Goal: Task Accomplishment & Management: Complete application form

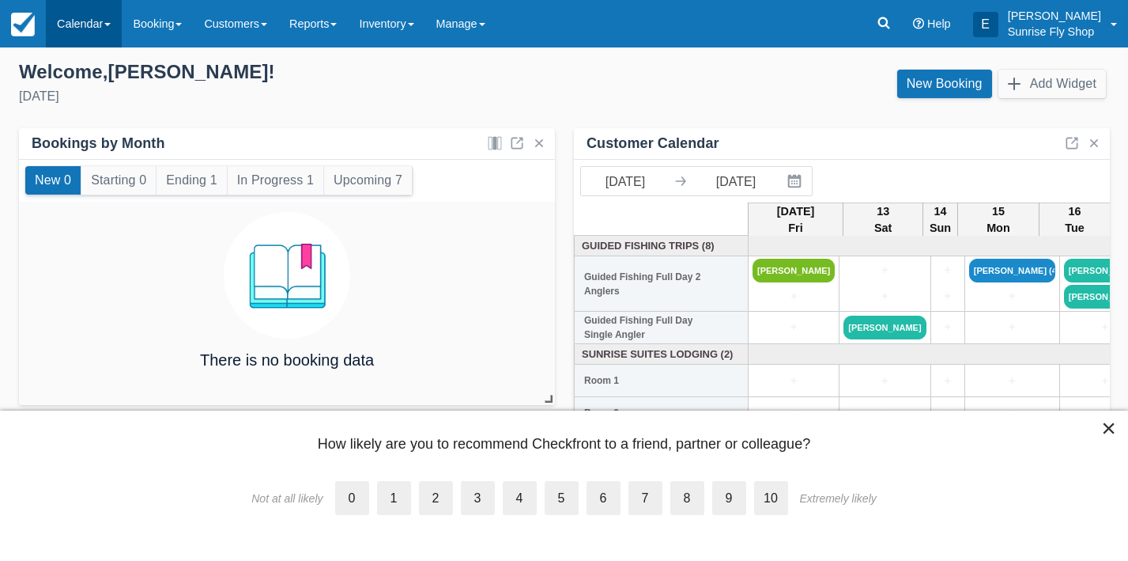
click at [79, 26] on link "Calendar" at bounding box center [84, 23] width 76 height 47
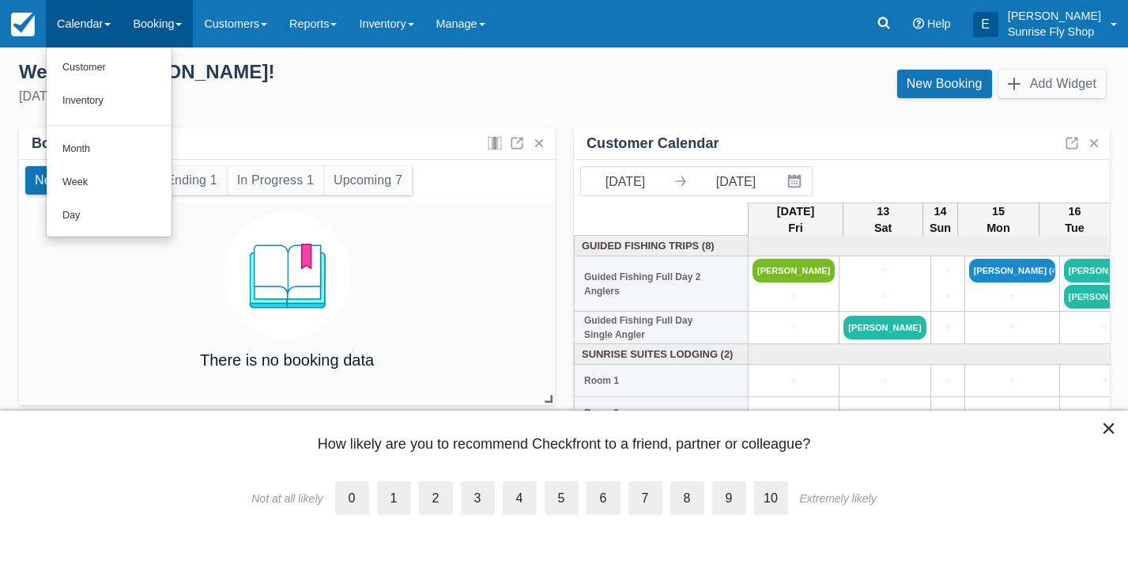
click at [170, 26] on link "Booking" at bounding box center [157, 23] width 71 height 47
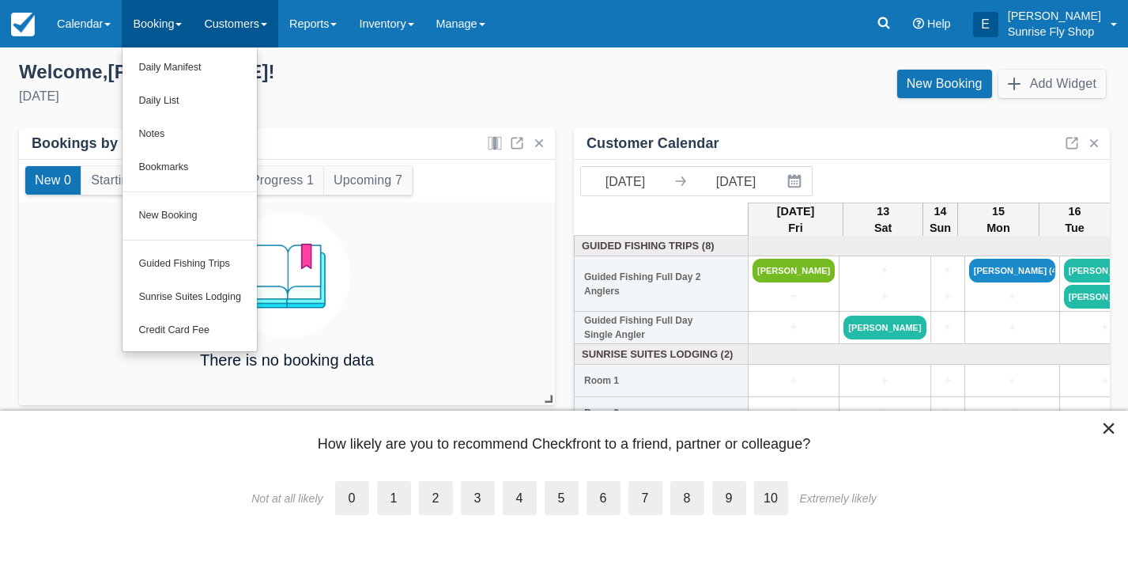
click at [225, 21] on link "Customers" at bounding box center [235, 23] width 85 height 47
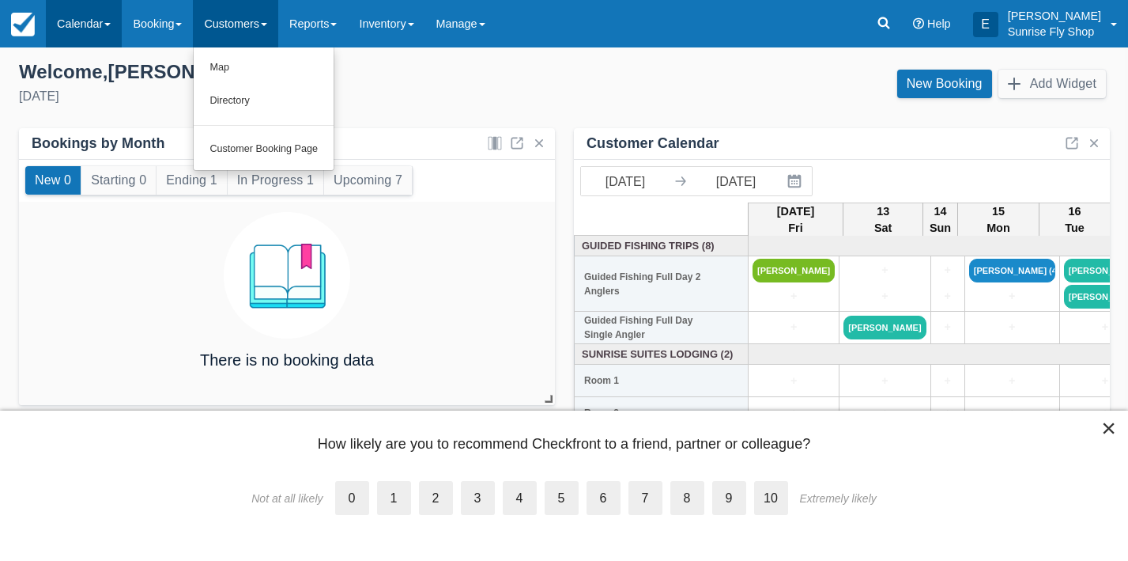
click at [91, 36] on link "Calendar" at bounding box center [84, 23] width 76 height 47
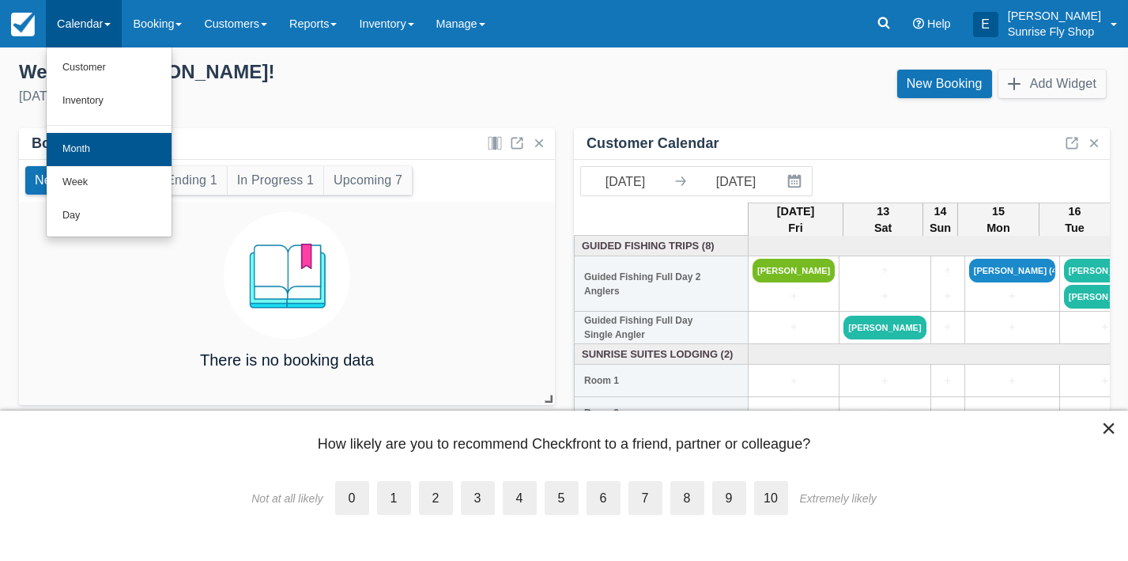
click at [85, 147] on link "Month" at bounding box center [109, 149] width 125 height 33
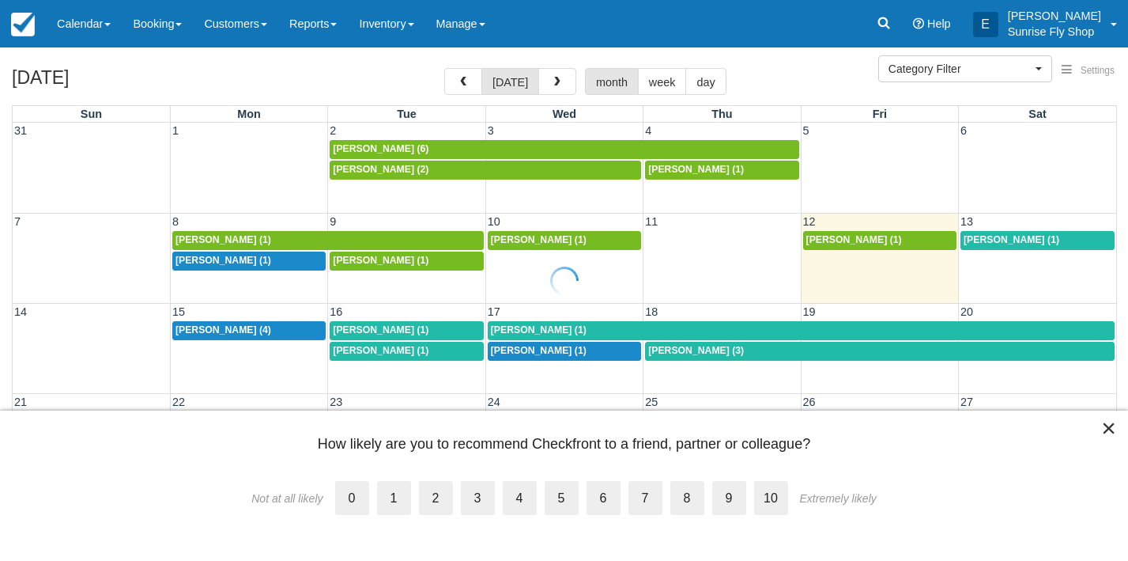
select select
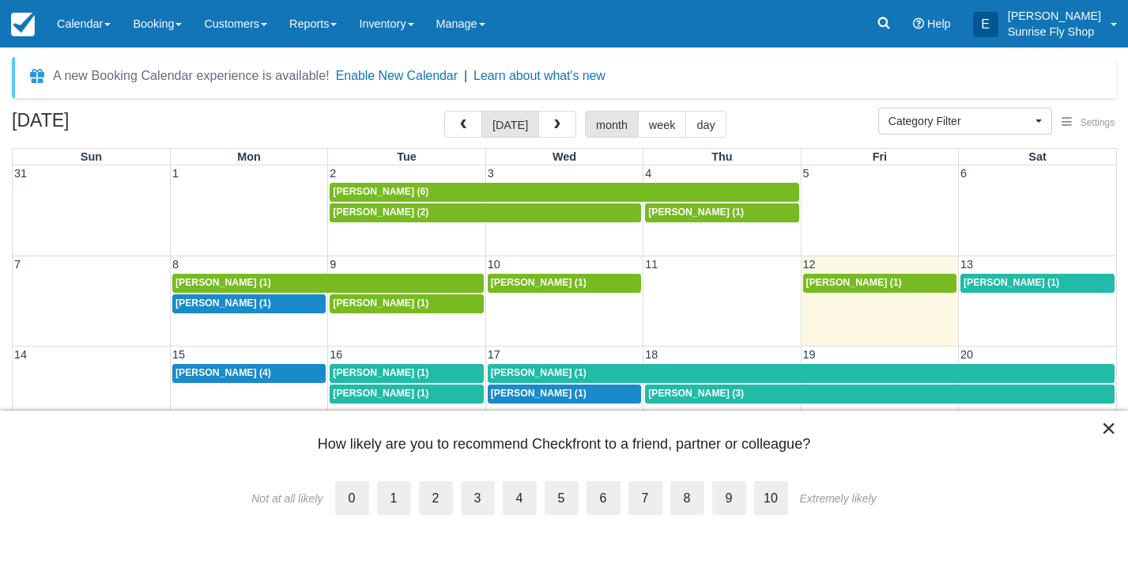
click at [1104, 428] on button "×" at bounding box center [1108, 427] width 15 height 25
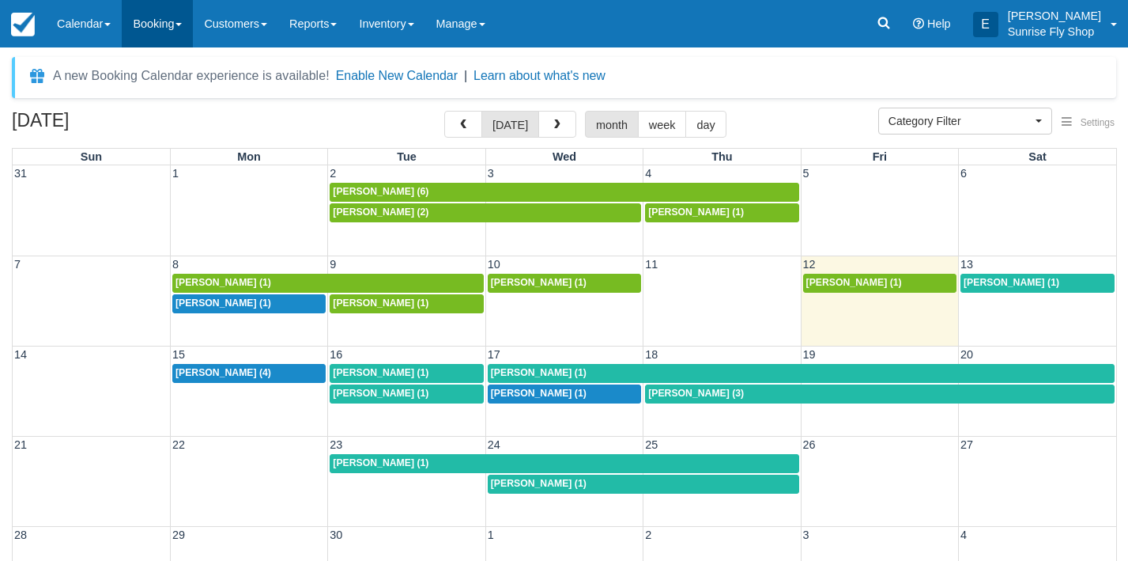
click at [157, 19] on link "Booking" at bounding box center [157, 23] width 71 height 47
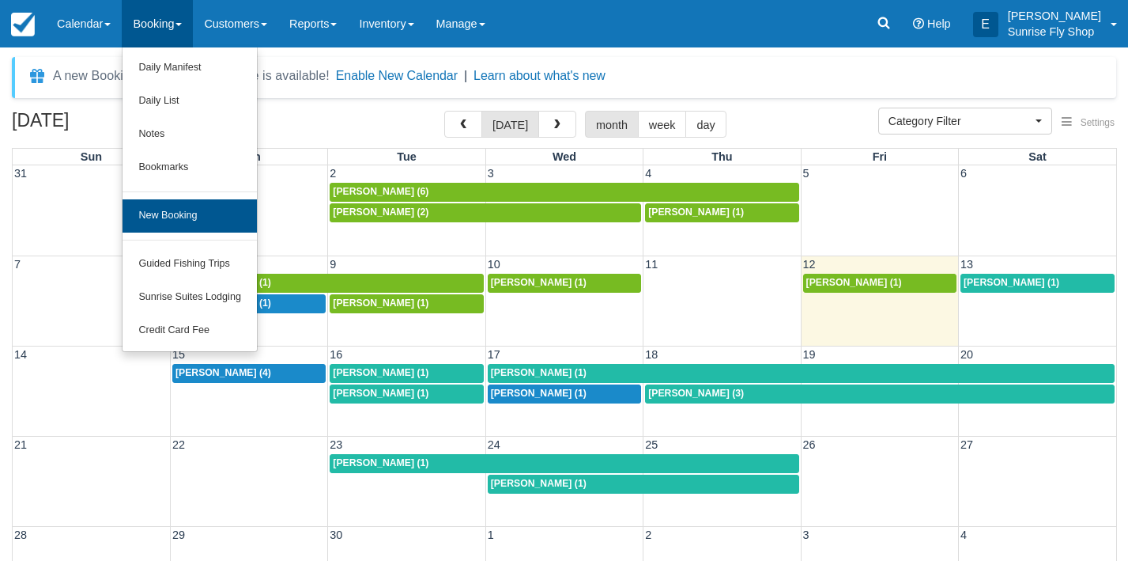
click at [179, 199] on link "New Booking" at bounding box center [190, 215] width 134 height 33
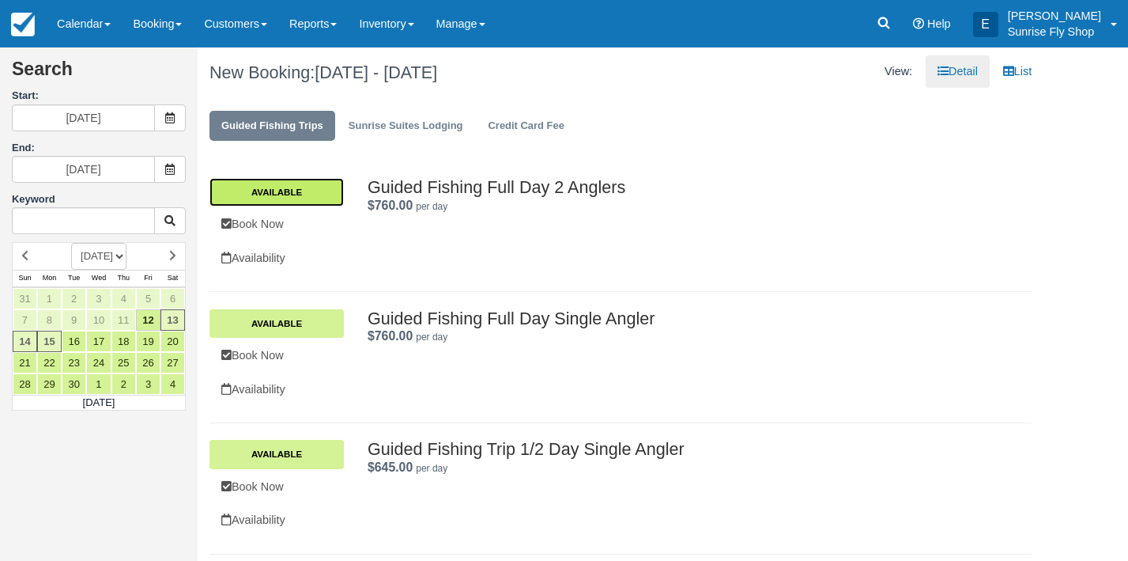
click at [282, 187] on link "Available" at bounding box center [276, 192] width 134 height 28
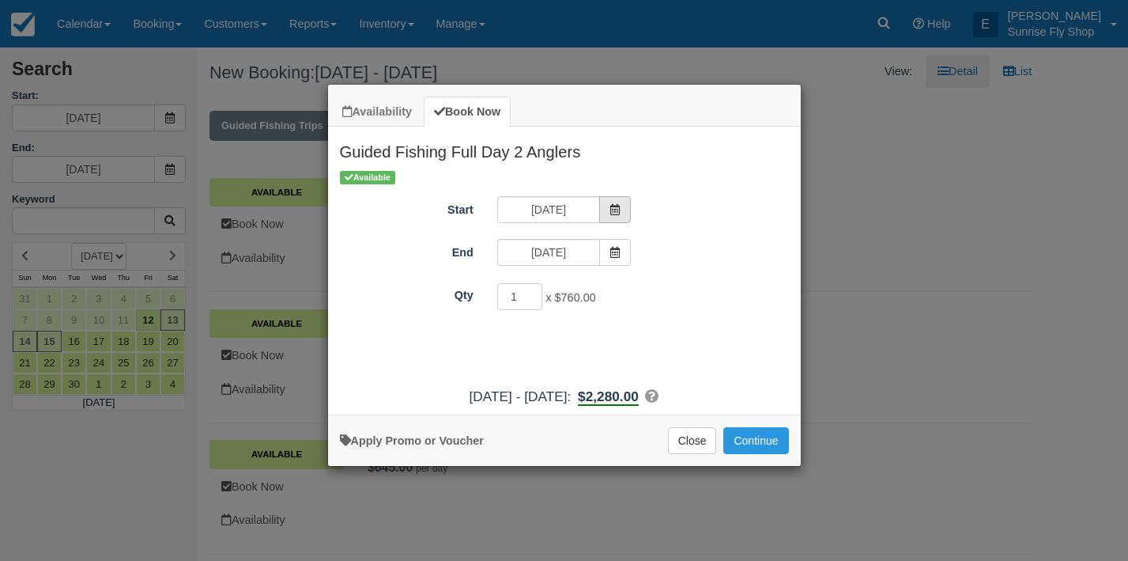
click at [613, 206] on icon "Item Modal" at bounding box center [615, 209] width 11 height 11
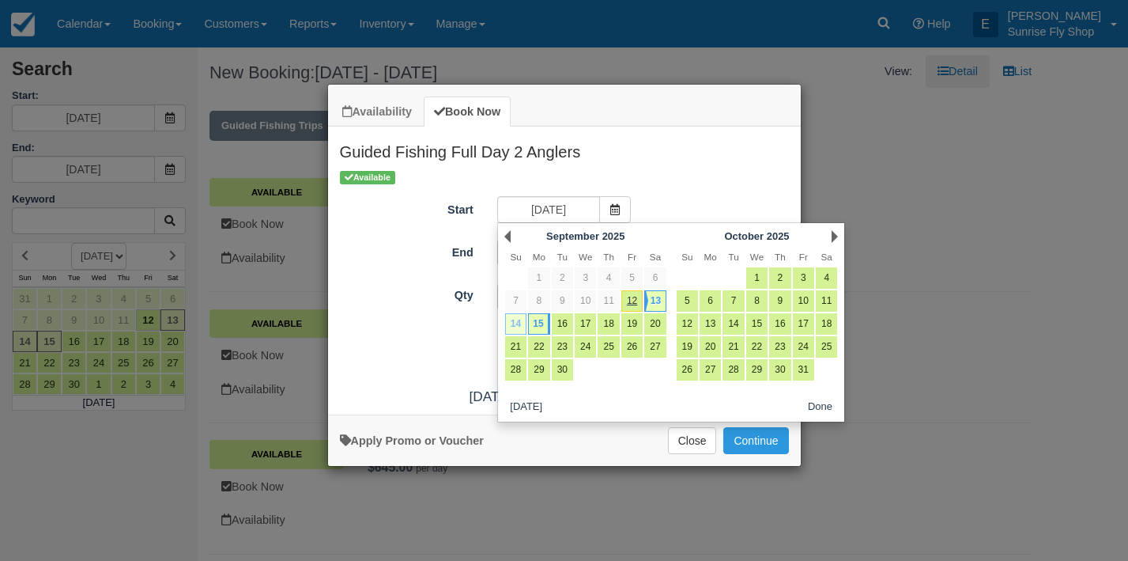
click at [515, 326] on link "14" at bounding box center [515, 323] width 21 height 21
type input "09/14/25"
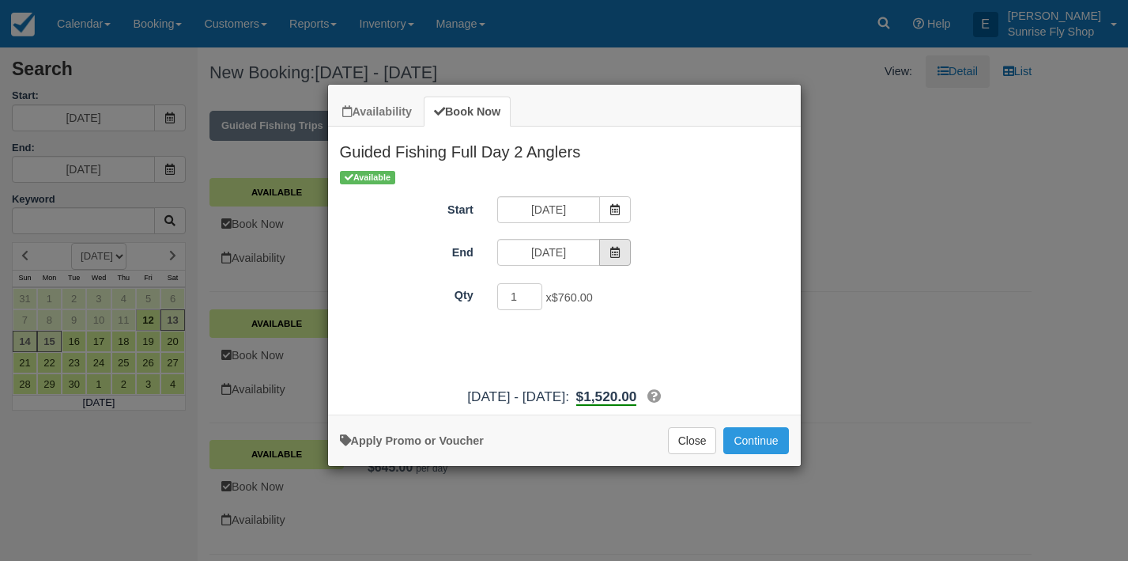
click at [621, 251] on icon "Item Modal" at bounding box center [615, 252] width 11 height 11
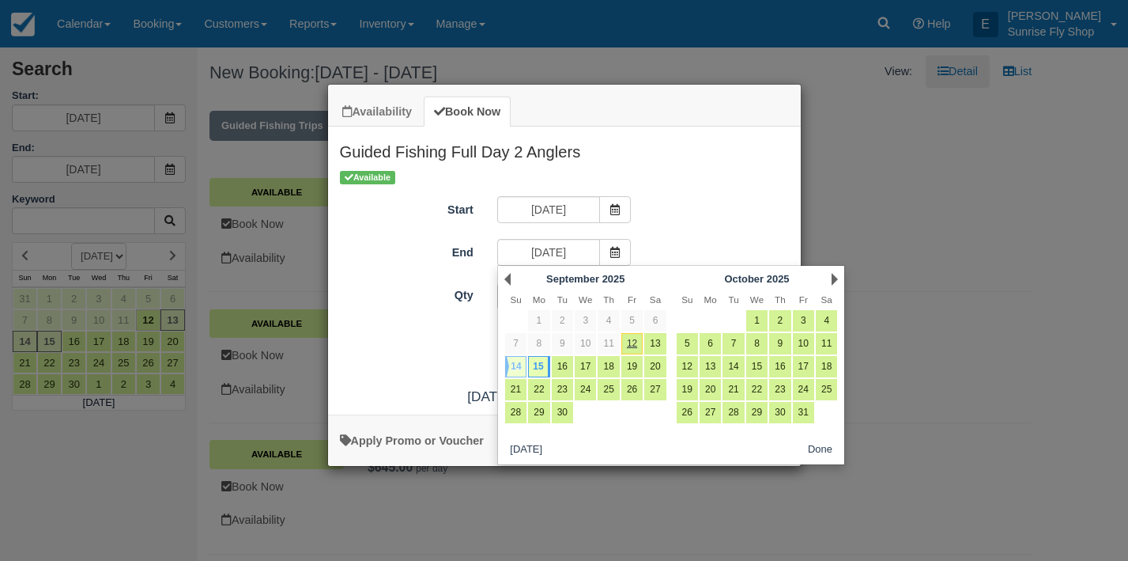
click at [517, 368] on link "14" at bounding box center [515, 366] width 21 height 21
type input "09/14/25"
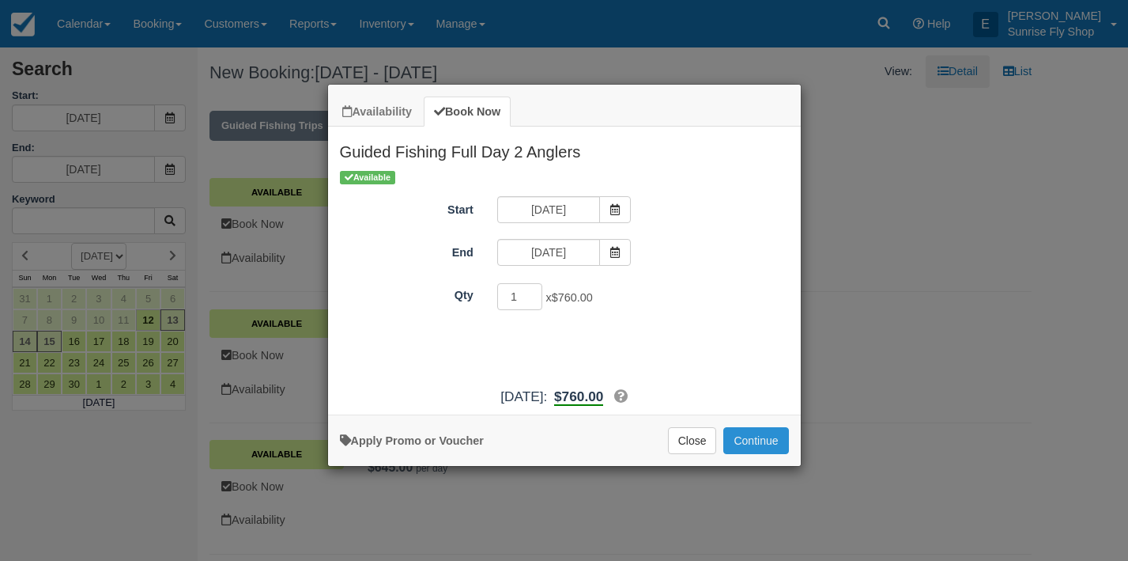
click at [762, 443] on button "Continue" at bounding box center [755, 440] width 65 height 27
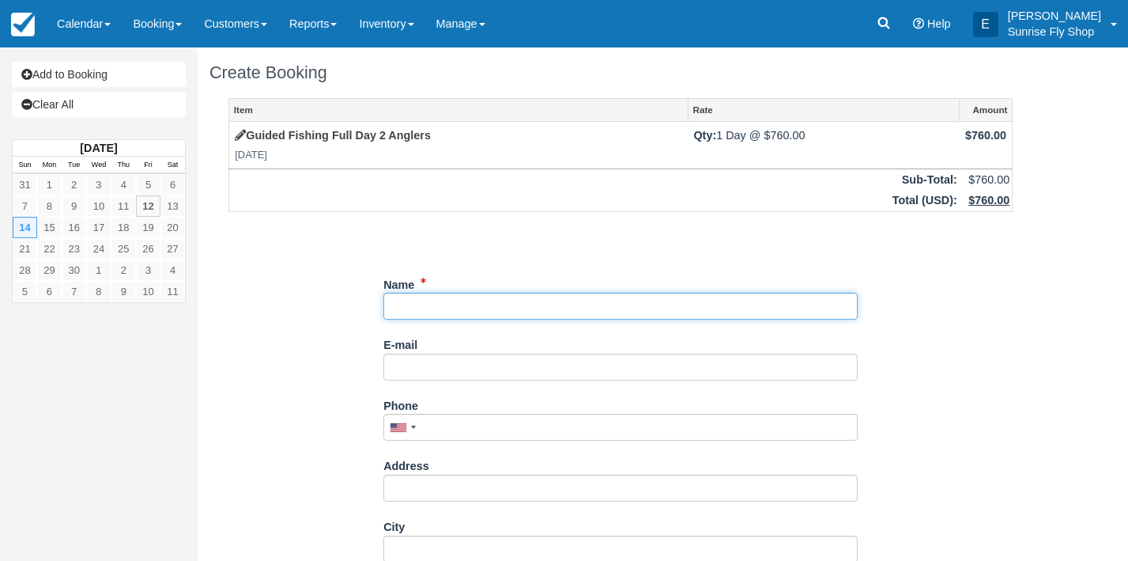
click at [412, 301] on input "Name" at bounding box center [620, 306] width 474 height 27
type input "[PERSON_NAME]"
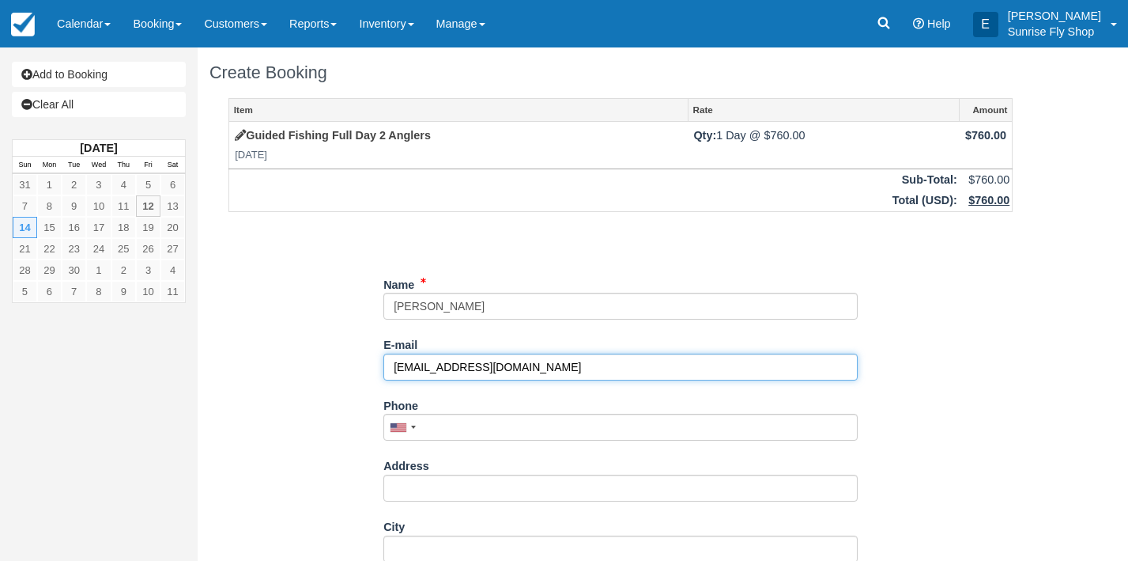
type input "[EMAIL_ADDRESS][DOMAIN_NAME]"
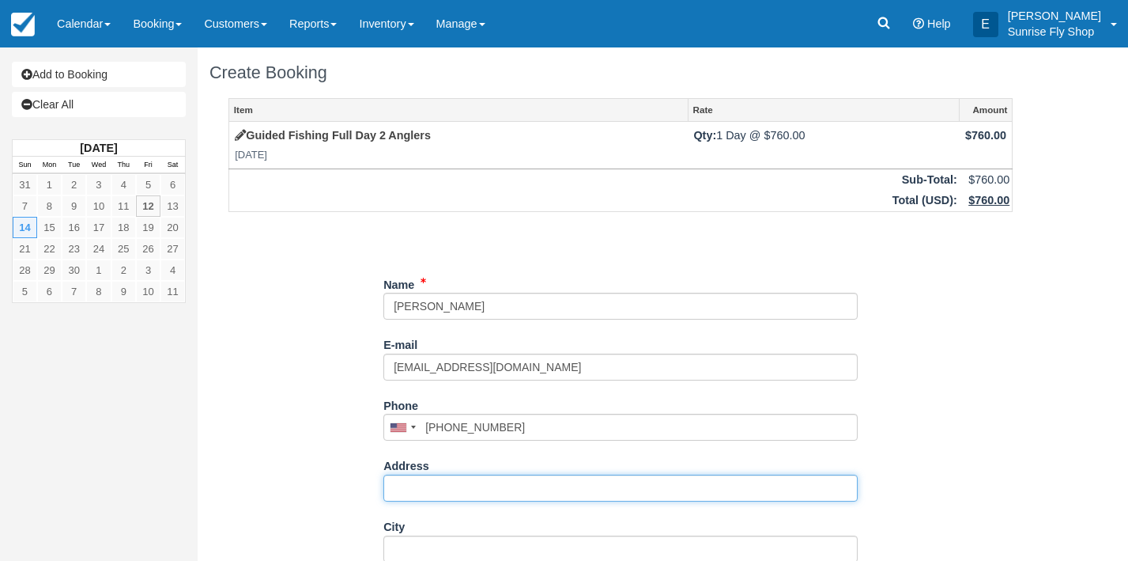
type input "[PHONE_NUMBER]"
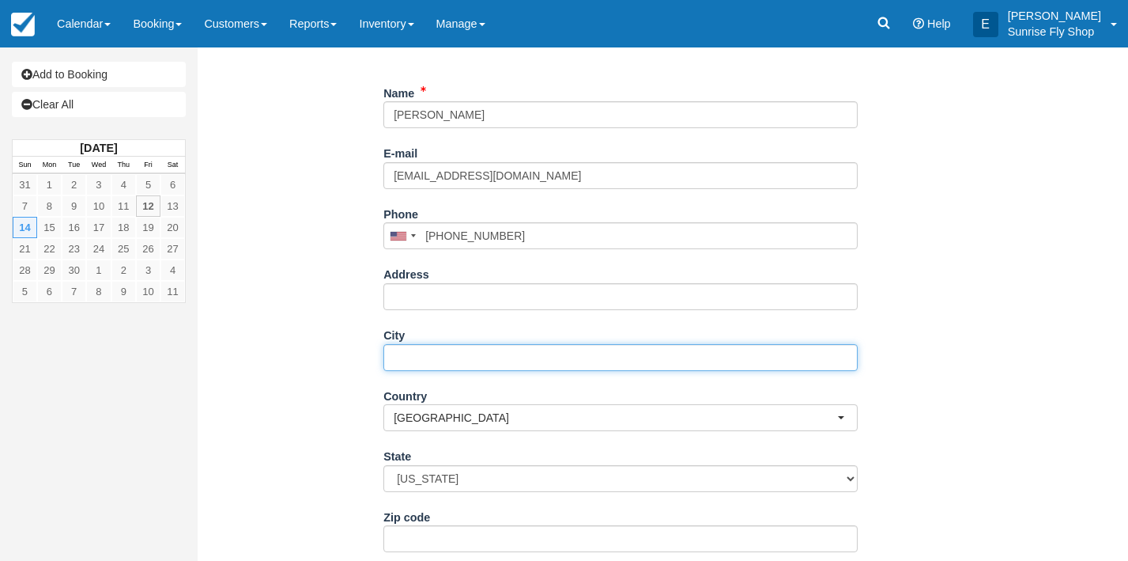
scroll to position [205, 0]
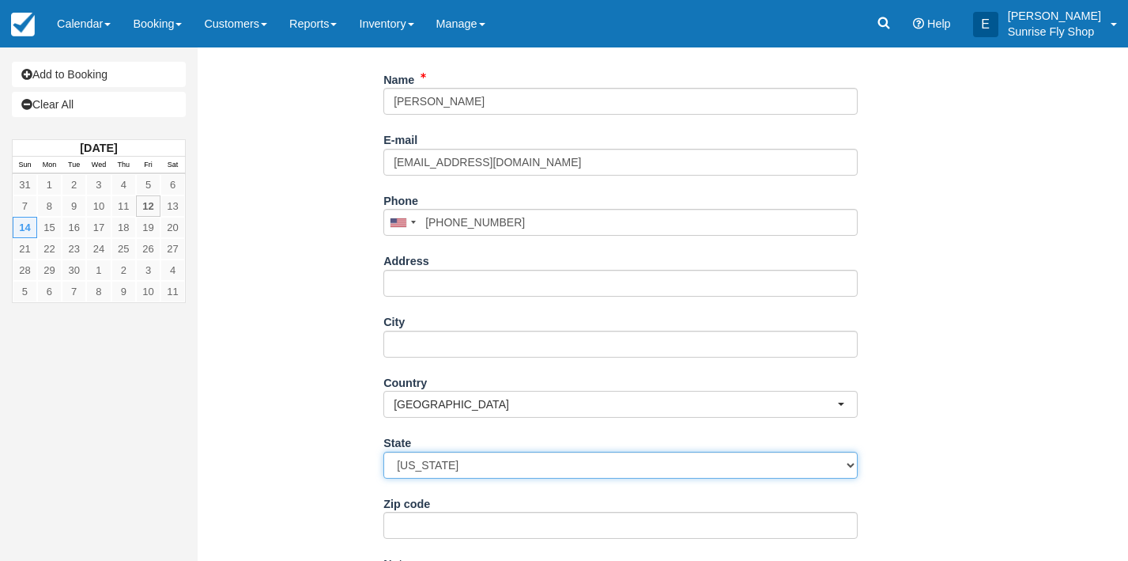
select select "ME"
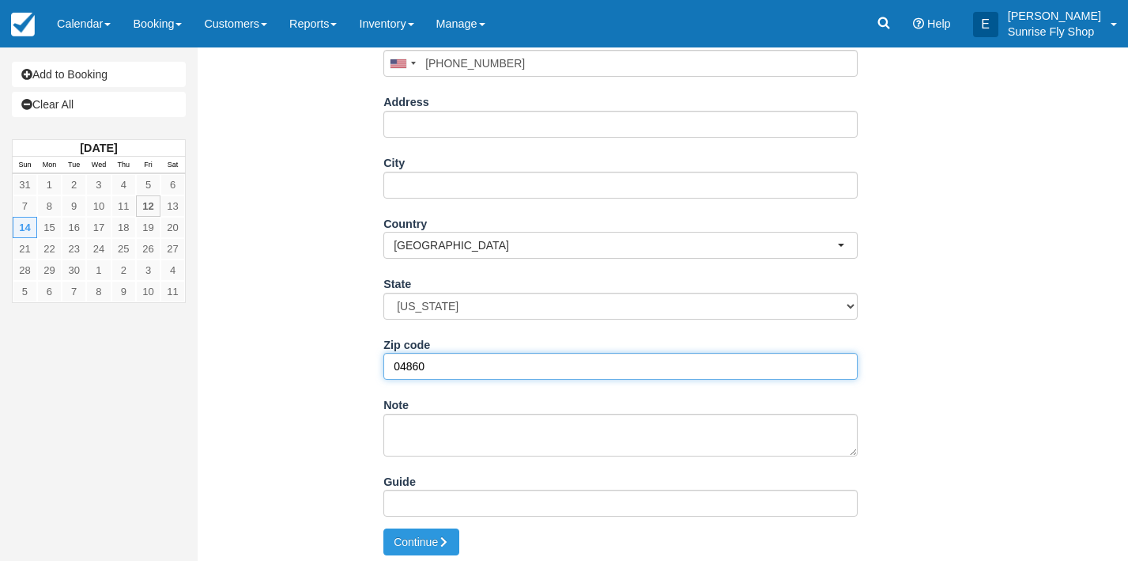
scroll to position [363, 0]
type input "04860"
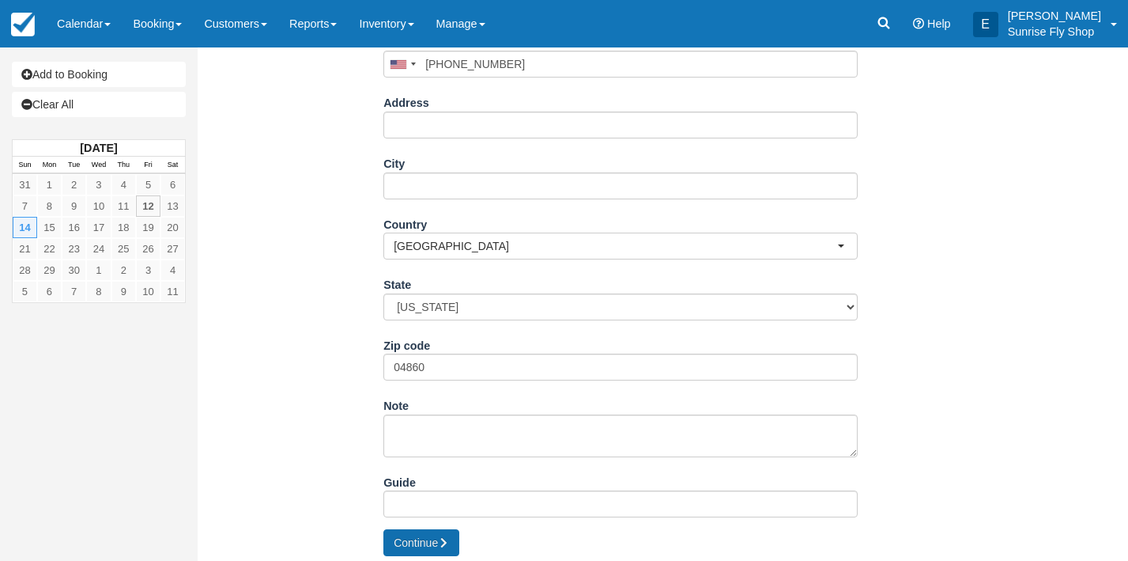
click at [402, 538] on button "Continue" at bounding box center [421, 542] width 76 height 27
type input "[PHONE_NUMBER]"
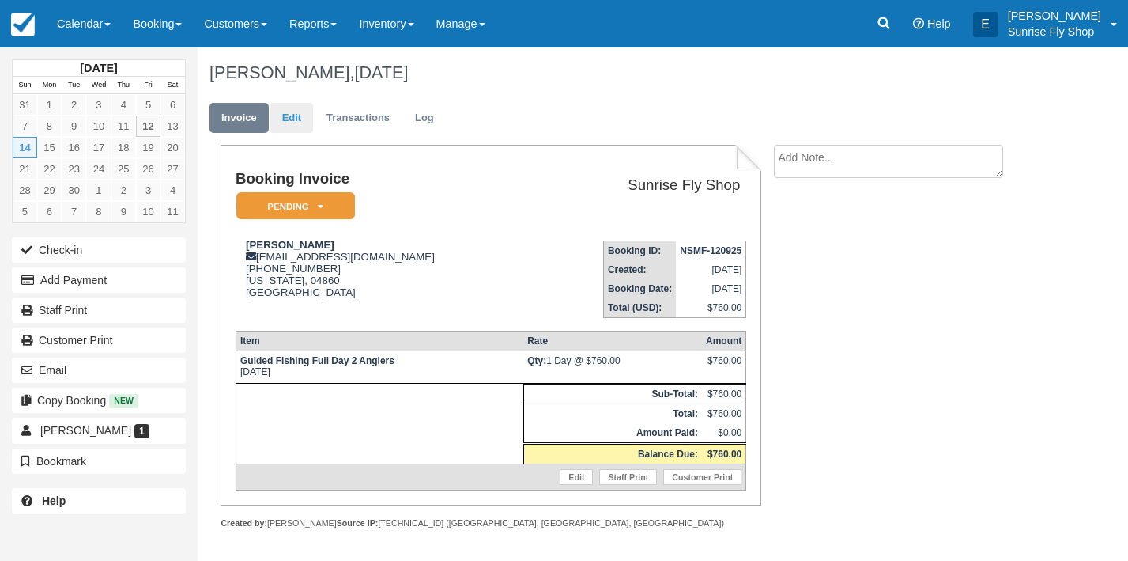
click at [293, 120] on link "Edit" at bounding box center [291, 118] width 43 height 31
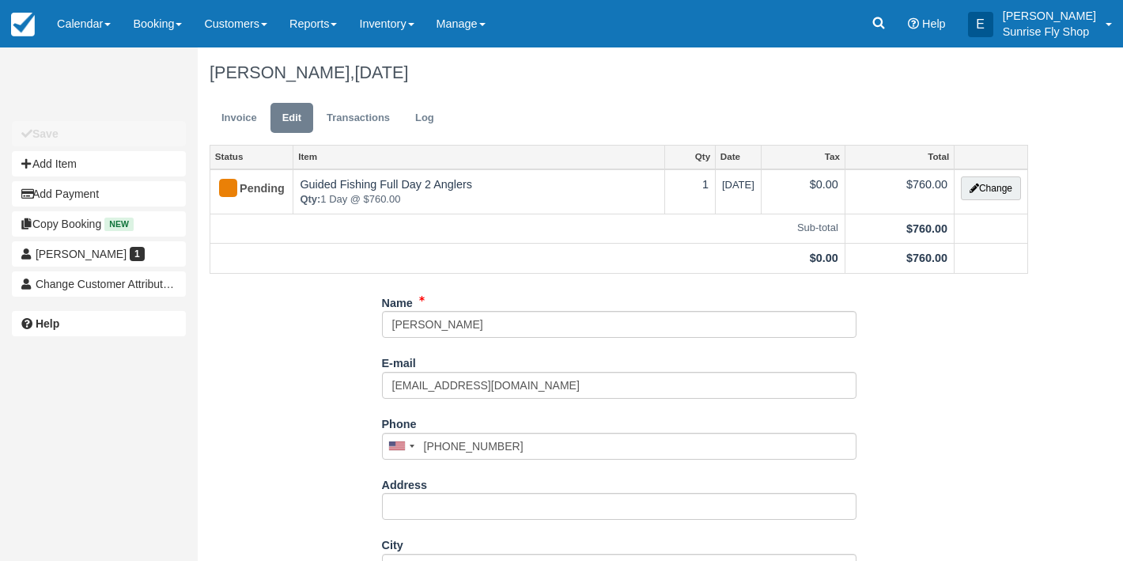
click at [121, 177] on div "Save Add Item Add Payment Copy Booking New Cassandra Clough 1 Change Customer A…" at bounding box center [99, 209] width 198 height 180
click at [121, 167] on button "Add Item" at bounding box center [99, 163] width 174 height 25
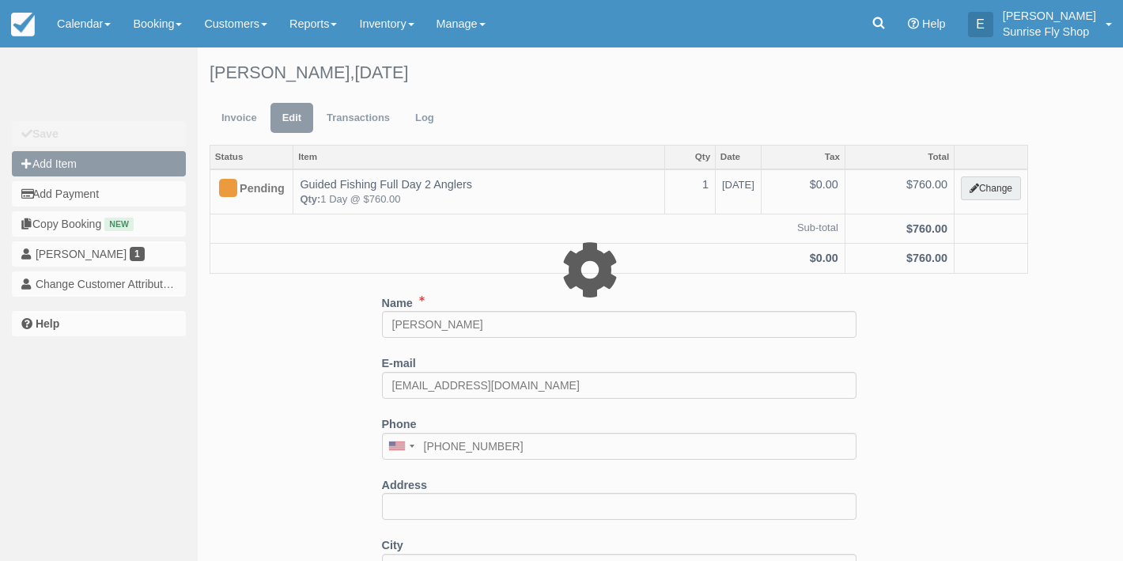
type input "0.00"
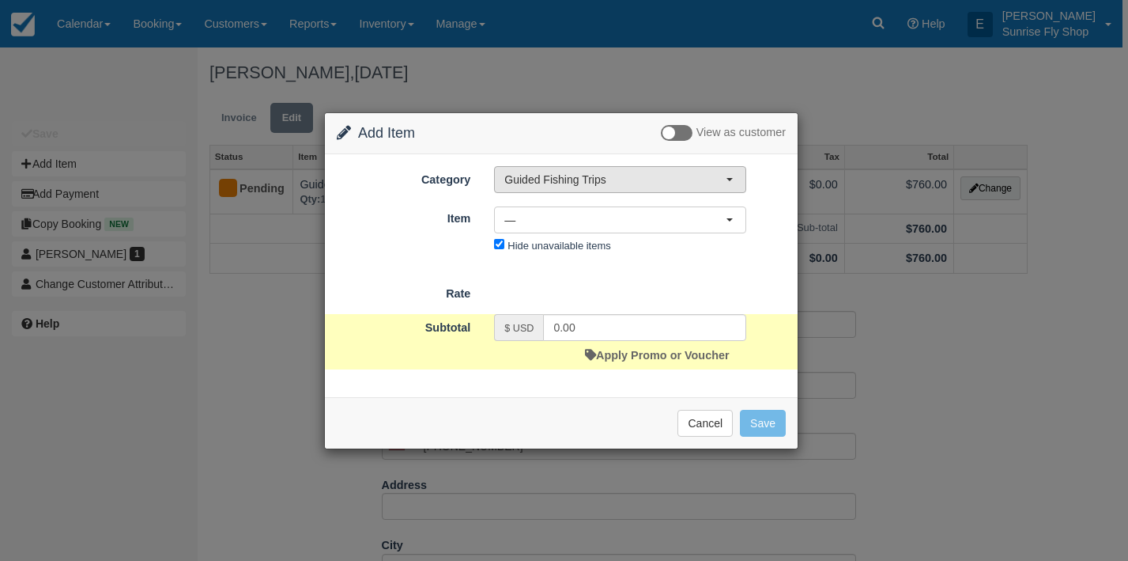
click at [553, 180] on span "Guided Fishing Trips" at bounding box center [614, 180] width 221 height 16
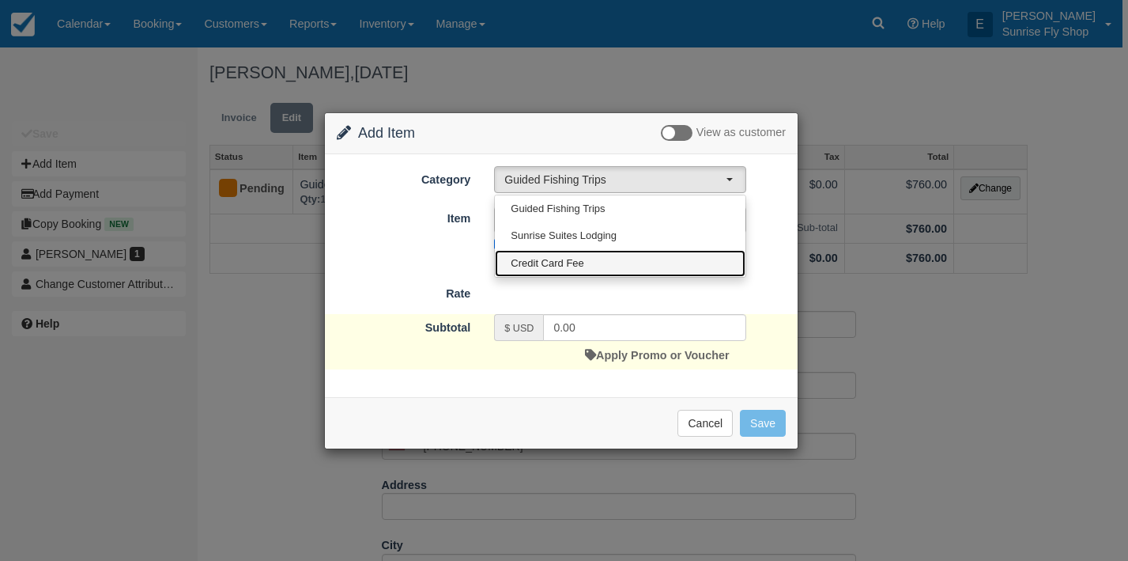
click at [562, 263] on span "Credit Card Fee" at bounding box center [547, 263] width 73 height 15
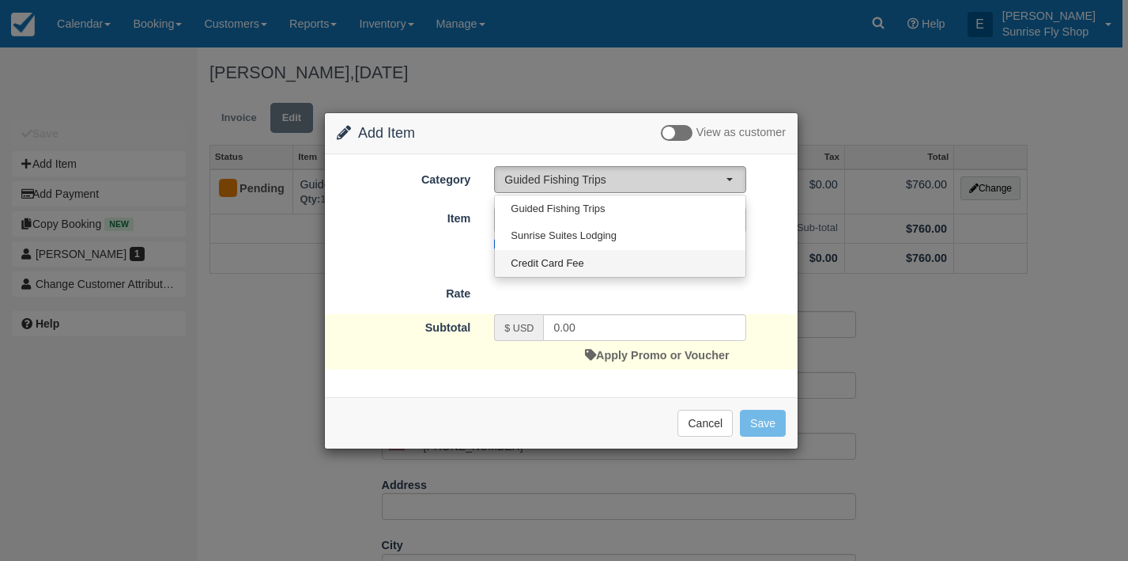
select select "6"
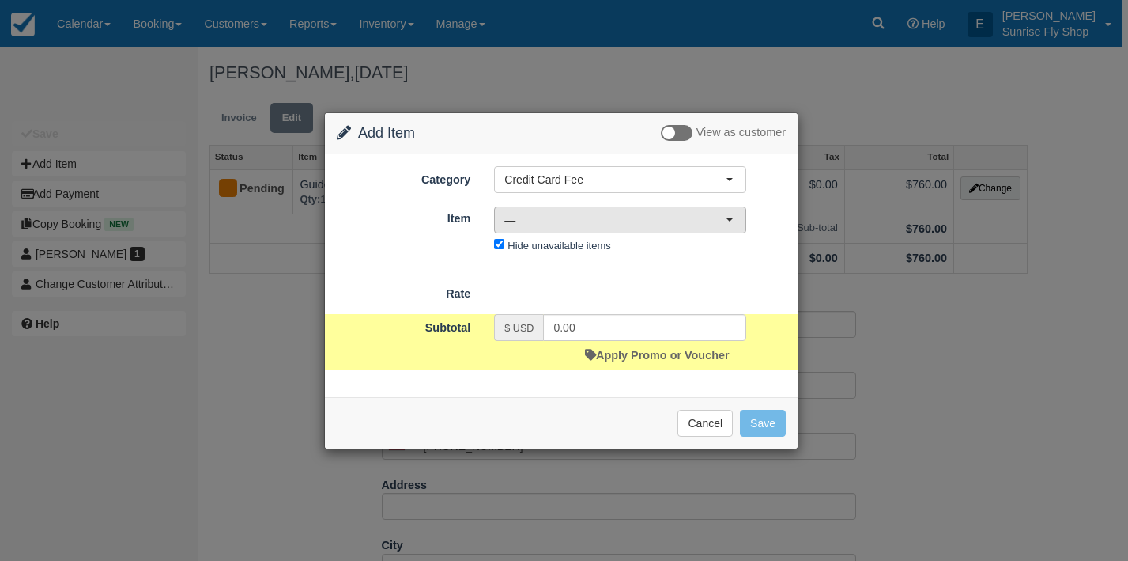
click at [540, 223] on span "—" at bounding box center [614, 220] width 221 height 16
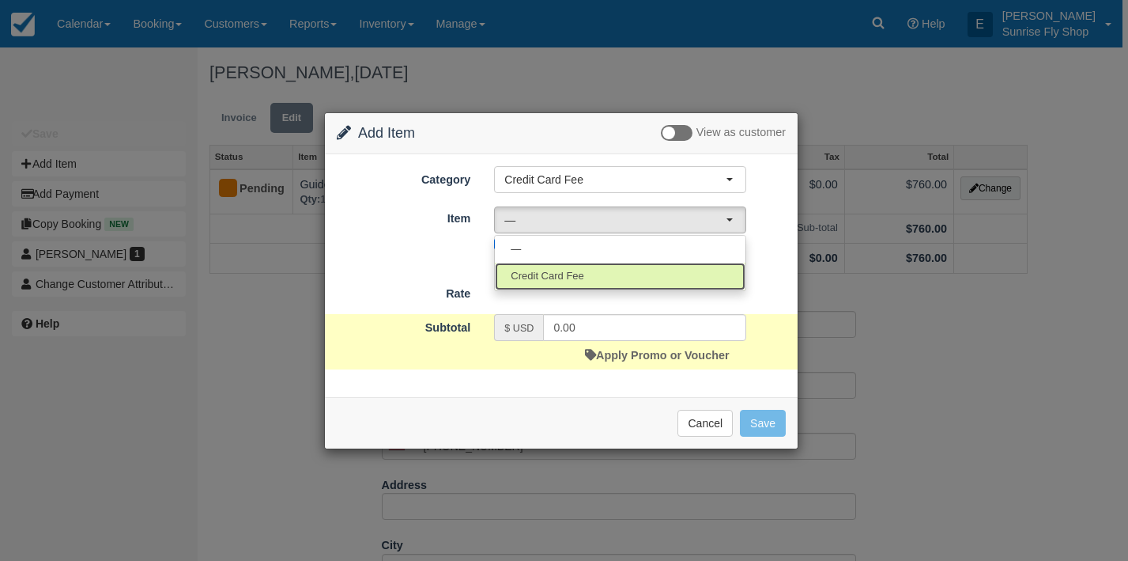
click at [543, 279] on span "Credit Card Fee" at bounding box center [547, 276] width 73 height 15
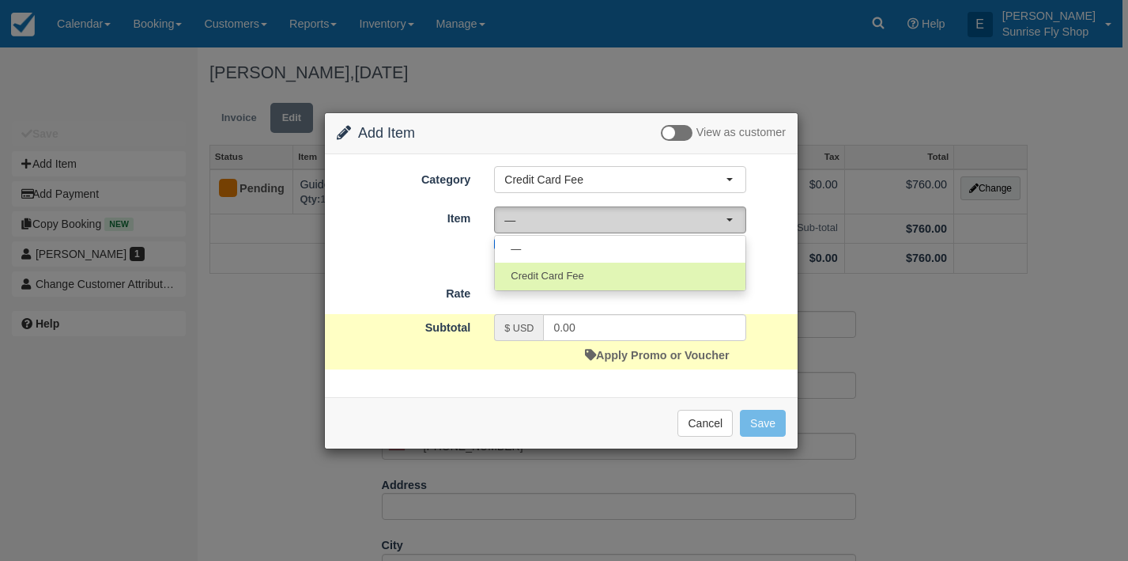
select select "23"
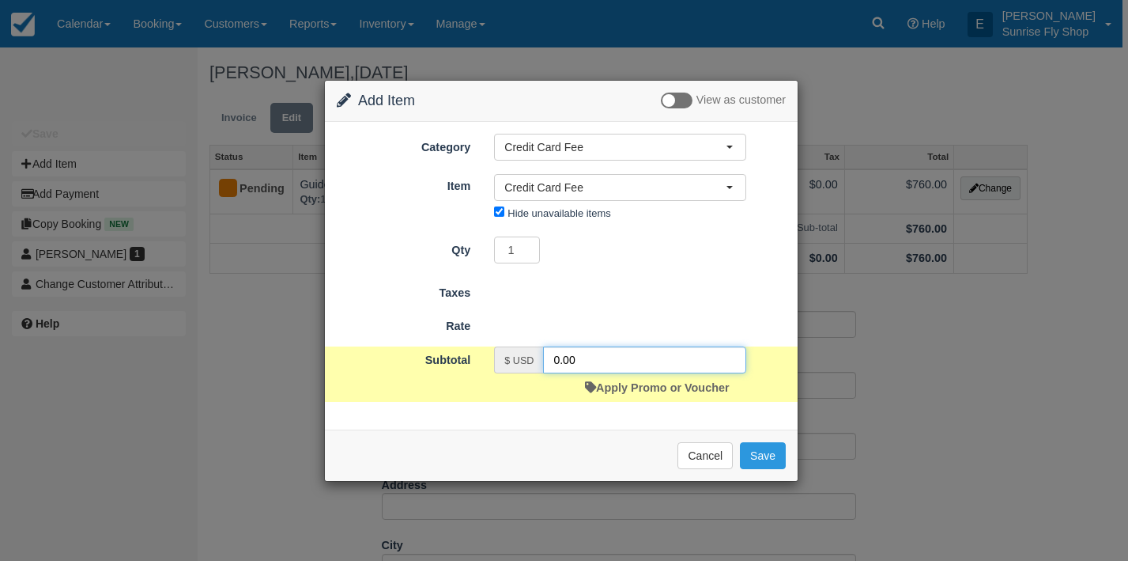
click at [584, 354] on input "0.00" at bounding box center [644, 359] width 203 height 27
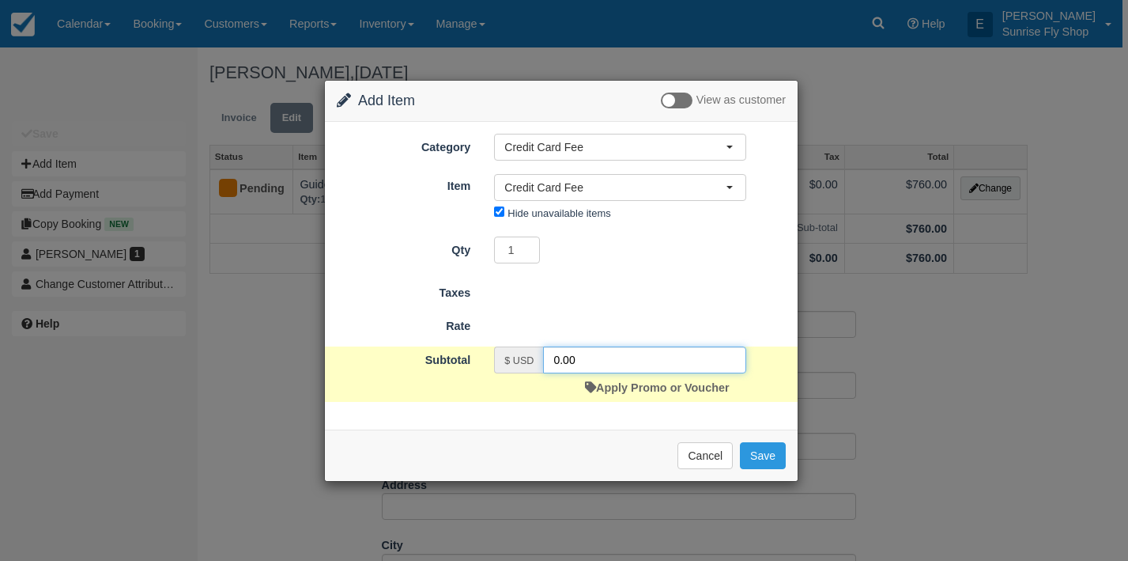
click at [584, 354] on input "0.00" at bounding box center [644, 359] width 203 height 27
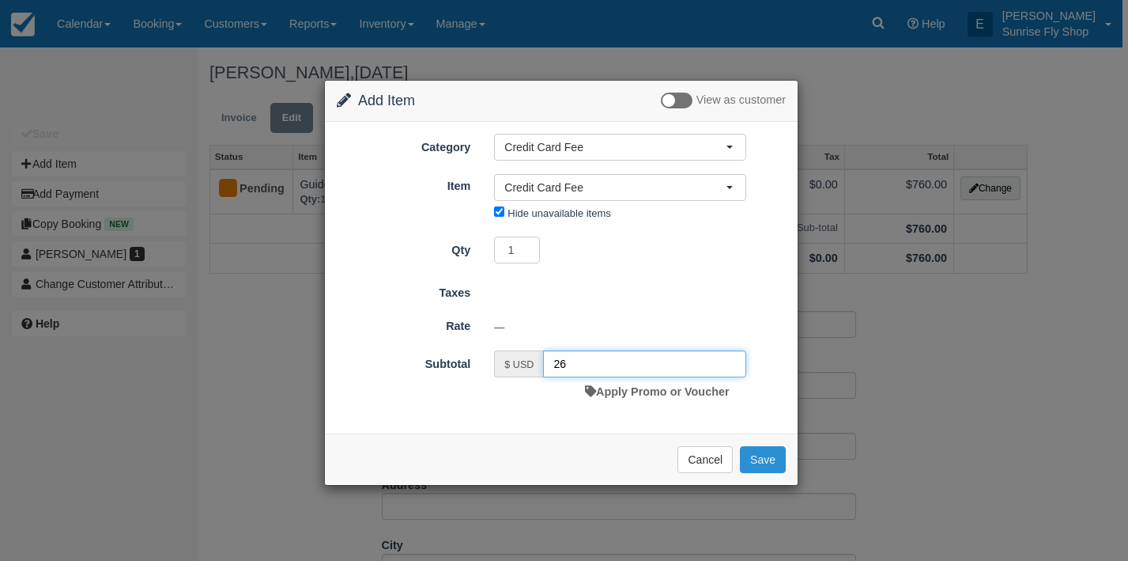
type input "26"
click at [757, 455] on button "Save" at bounding box center [763, 459] width 46 height 27
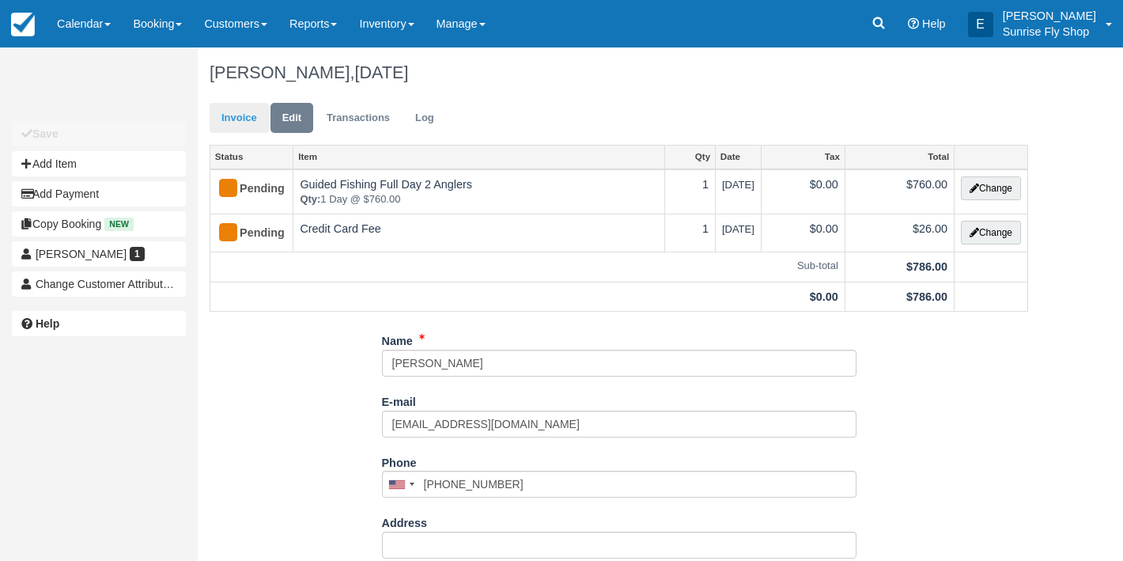
click at [235, 117] on link "Invoice" at bounding box center [238, 118] width 59 height 31
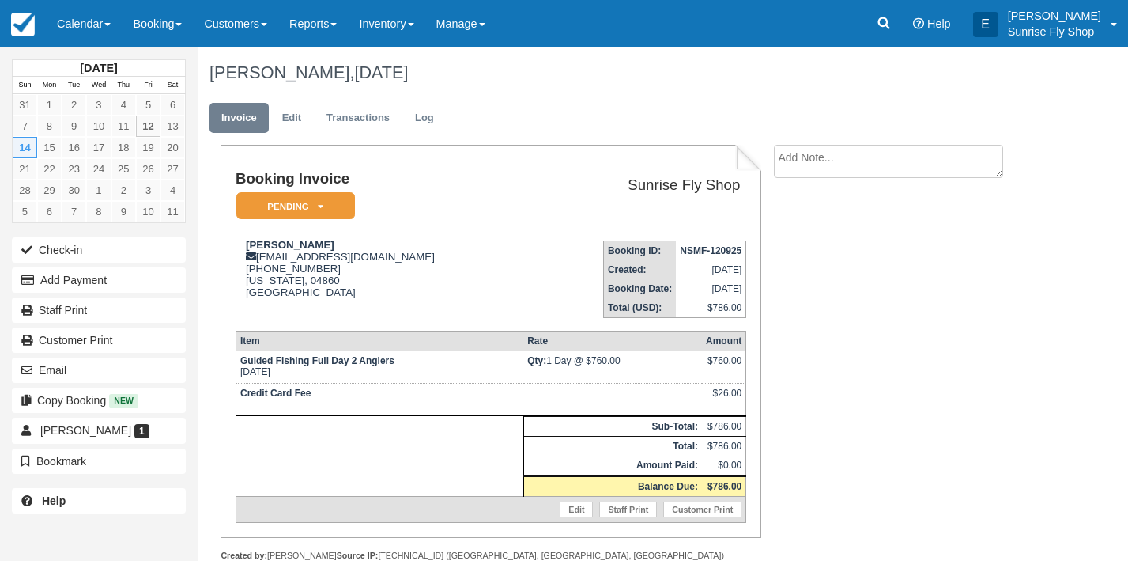
click at [292, 202] on em "Pending" at bounding box center [295, 206] width 119 height 28
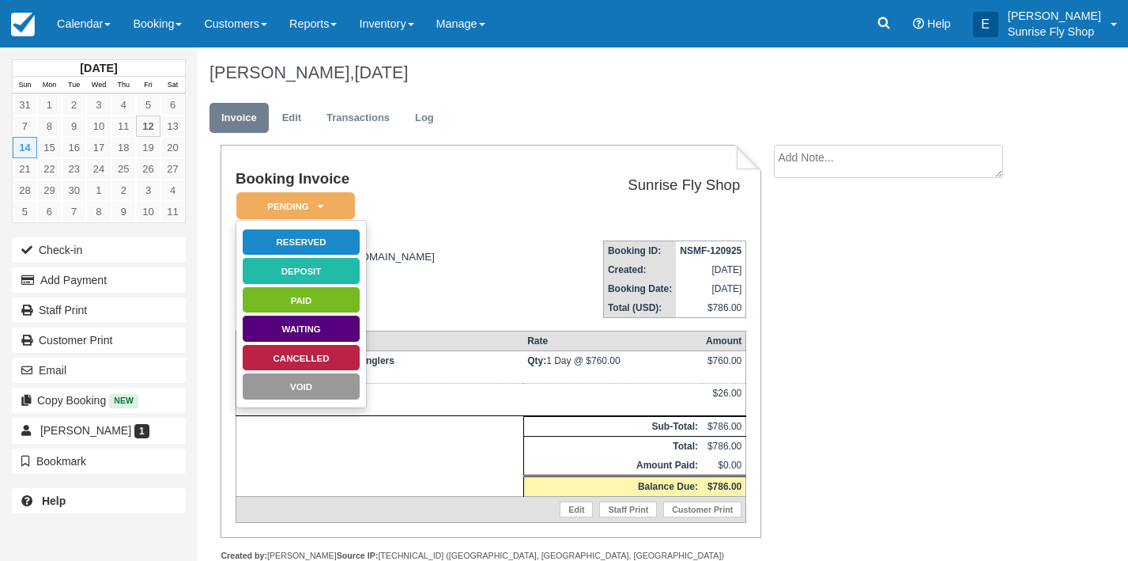
click at [295, 234] on link "Reserved" at bounding box center [301, 242] width 119 height 28
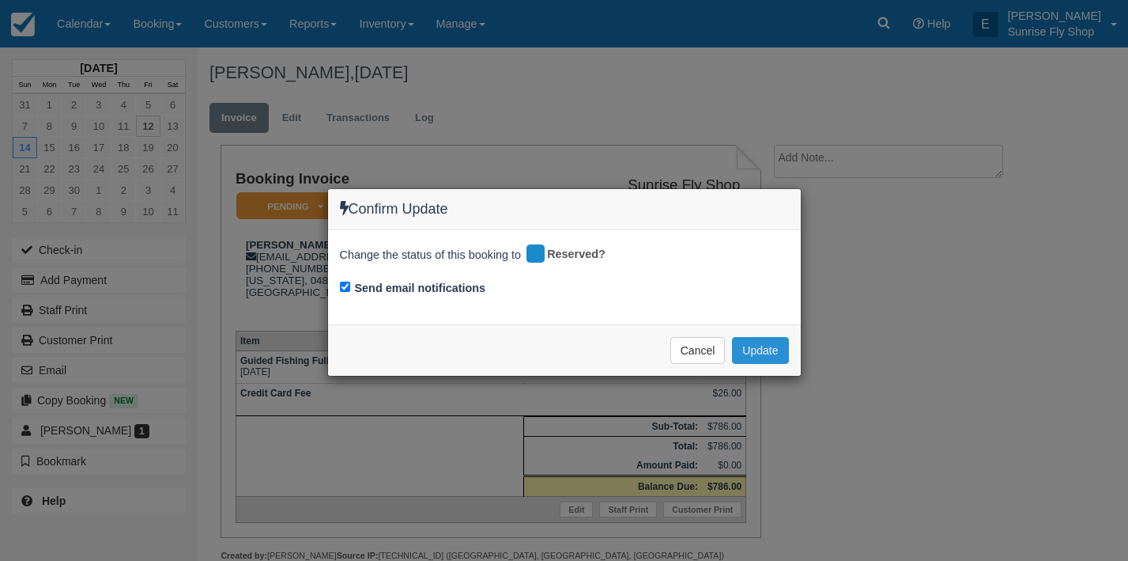
click at [750, 341] on button "Update" at bounding box center [760, 350] width 56 height 27
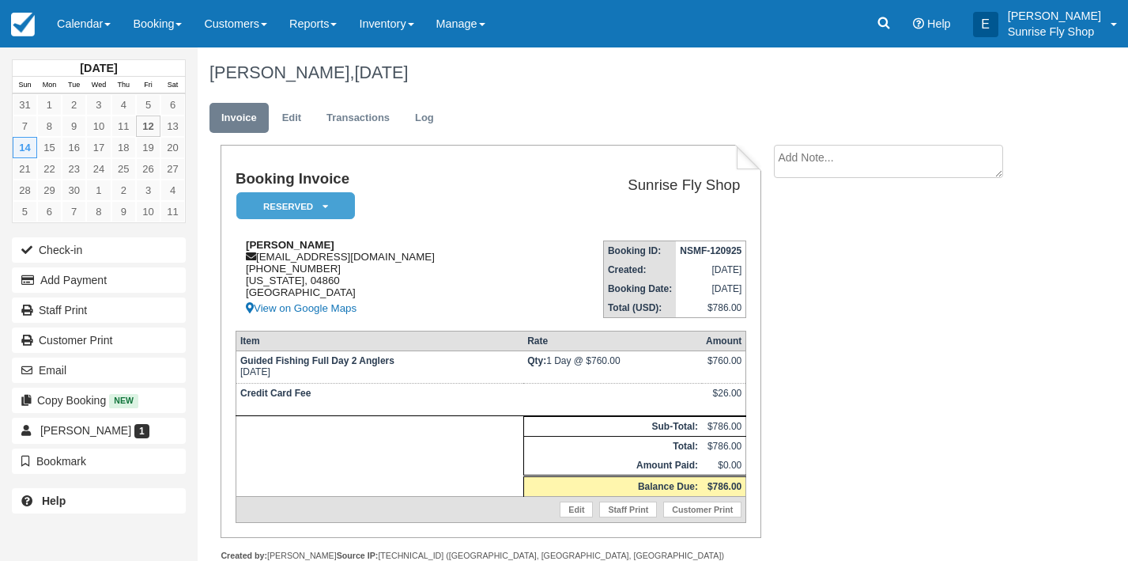
drag, startPoint x: 326, startPoint y: 269, endPoint x: 248, endPoint y: 273, distance: 78.4
click at [248, 273] on div "Cassandra Clough cloughc@gmail.com 1 (207) 701-8847 Maine, 04860 United States …" at bounding box center [384, 278] width 297 height 79
copy div "1 (207) 701-8847"
click at [315, 281] on div "Cassandra Clough cloughc@gmail.com 1 (207) 701-8847 Maine, 04860 United States …" at bounding box center [384, 278] width 297 height 79
drag, startPoint x: 314, startPoint y: 281, endPoint x: 283, endPoint y: 284, distance: 30.9
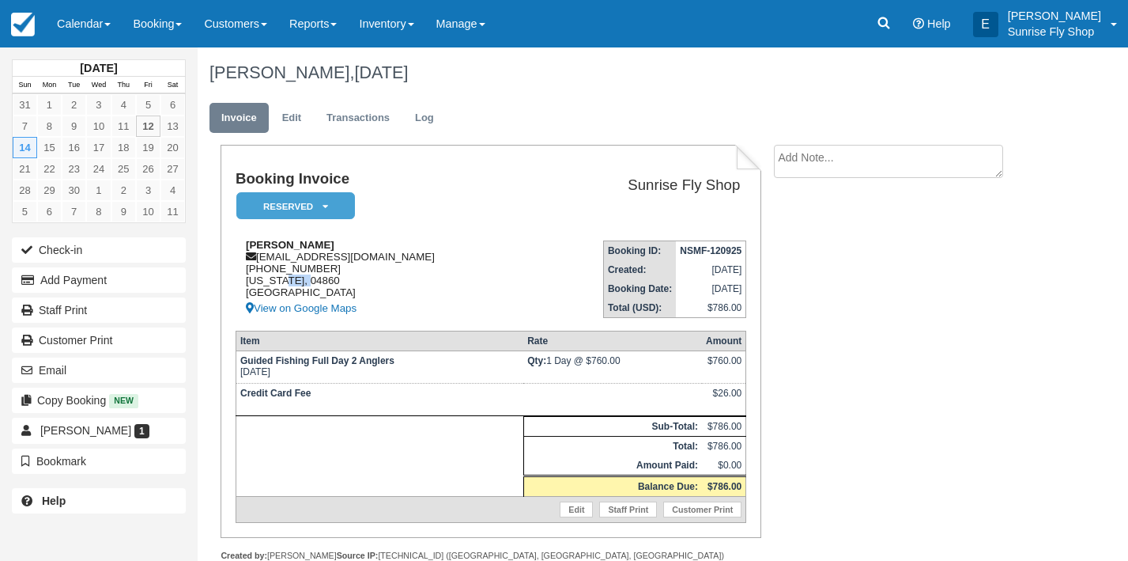
click at [283, 284] on div "Cassandra Clough cloughc@gmail.com 1 (207) 701-8847 Maine, 04860 United States …" at bounding box center [384, 278] width 297 height 79
copy div "04860"
drag, startPoint x: 356, startPoint y: 256, endPoint x: 262, endPoint y: 259, distance: 94.1
click at [262, 259] on div "Cassandra Clough cloughc@gmail.com 1 (207) 701-8847 Maine, 04860 United States …" at bounding box center [384, 278] width 297 height 79
copy div "cloughc@gmail.com"
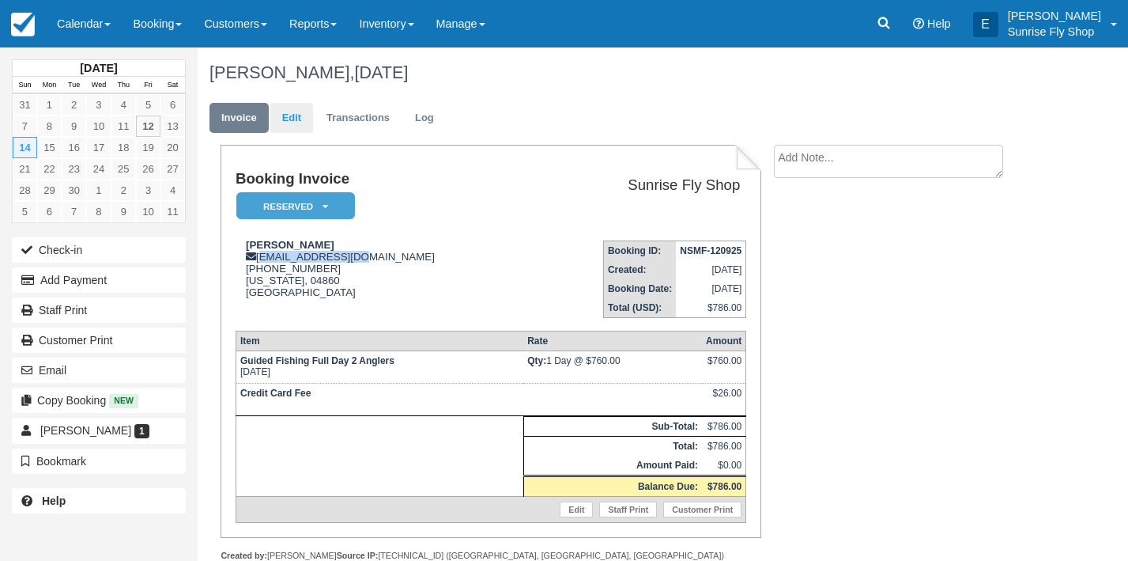
click at [290, 112] on link "Edit" at bounding box center [291, 118] width 43 height 31
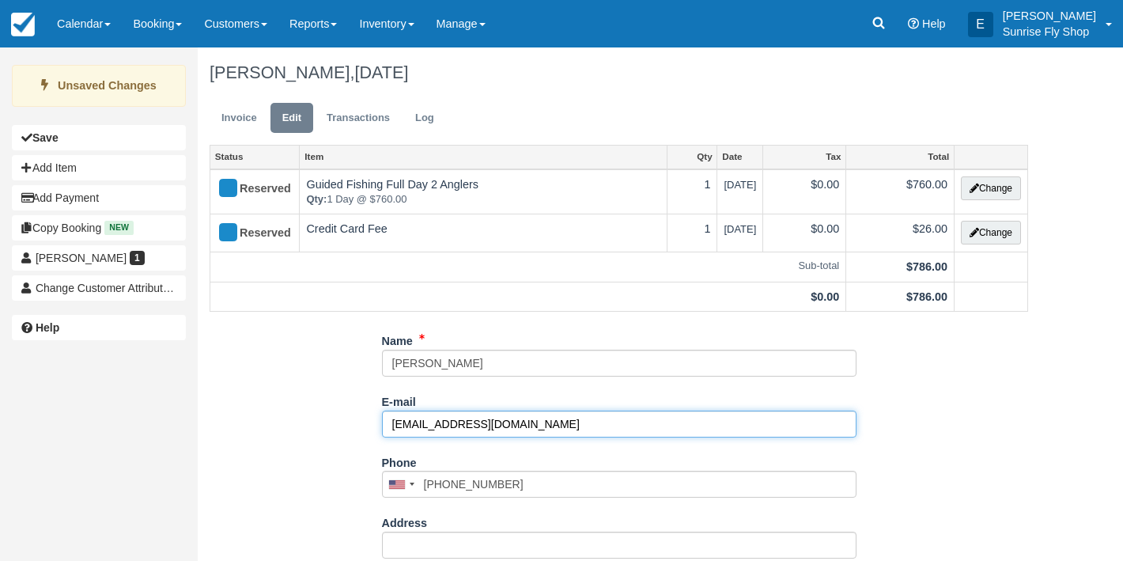
click at [553, 419] on input "cloughc@hotmail.com" at bounding box center [619, 423] width 474 height 27
type input "[EMAIL_ADDRESS][DOMAIN_NAME]"
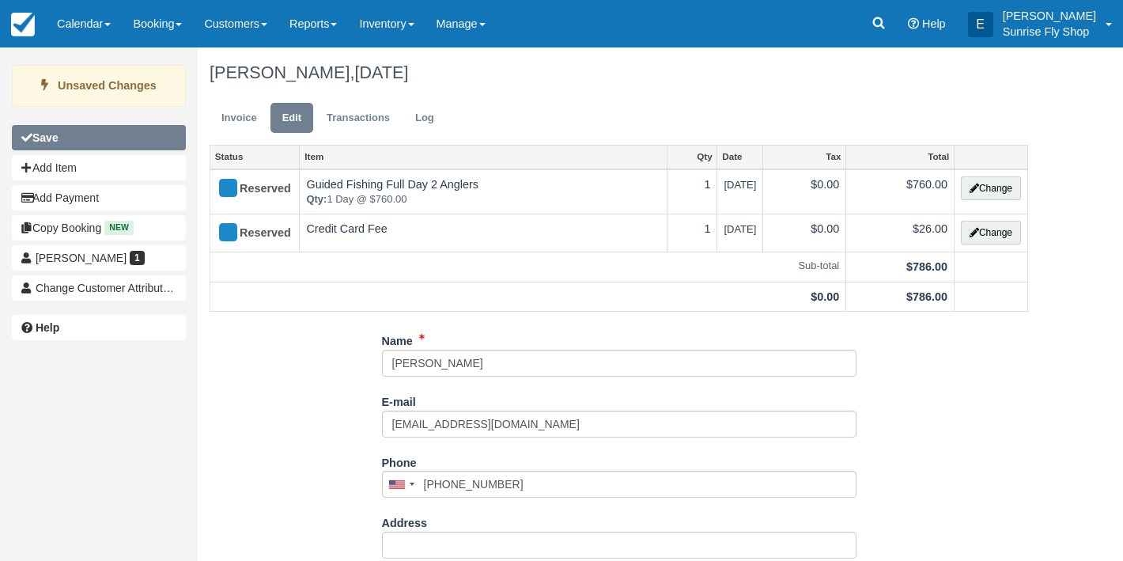
click at [84, 133] on button "Save" at bounding box center [99, 137] width 174 height 25
type input "+12077018847"
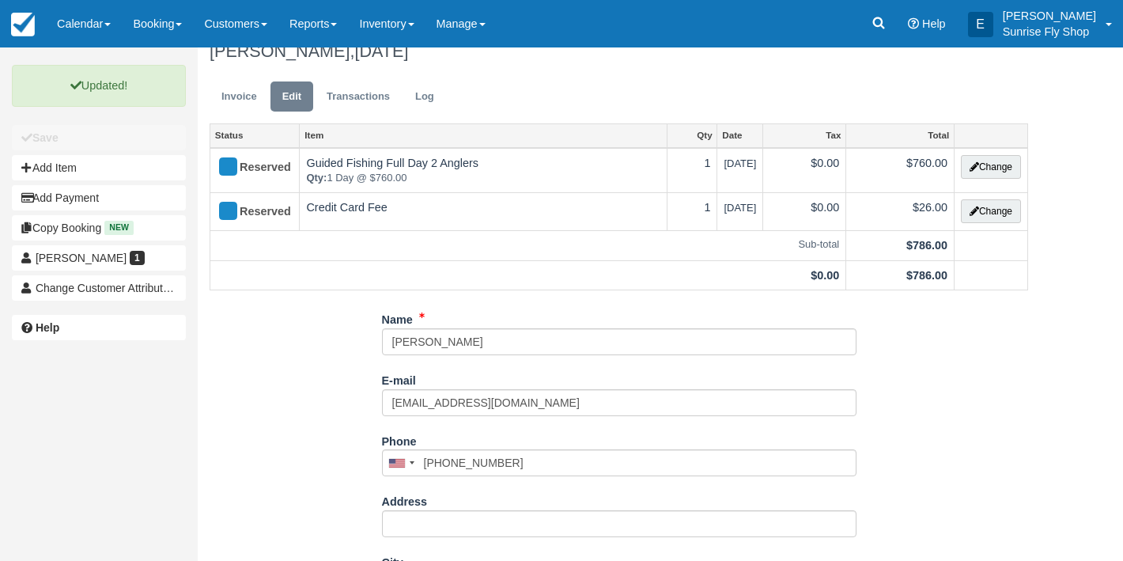
scroll to position [25, 0]
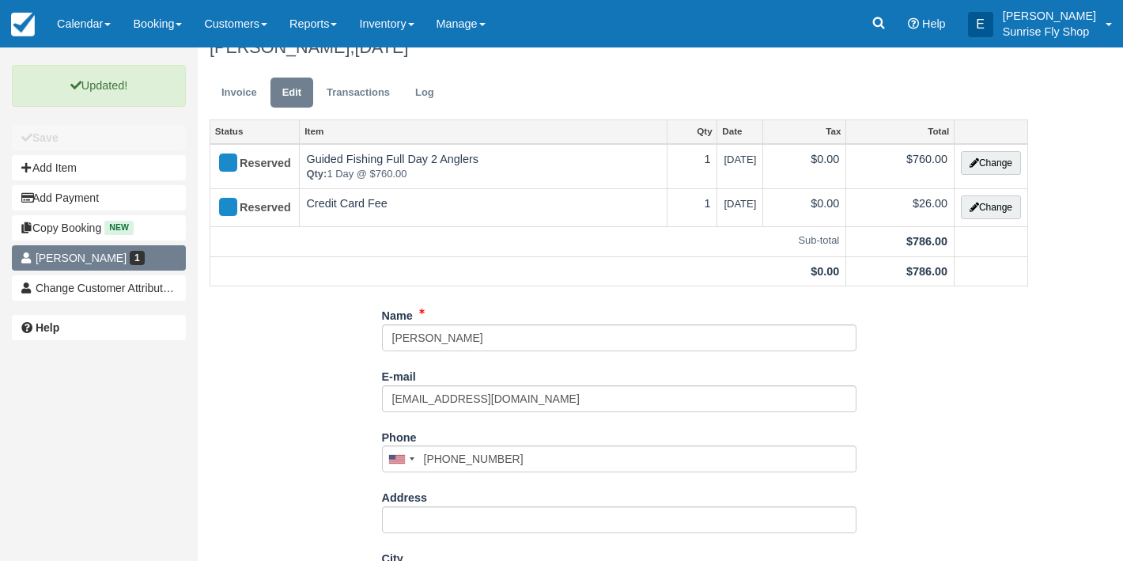
click at [98, 258] on span "[PERSON_NAME]" at bounding box center [81, 257] width 91 height 13
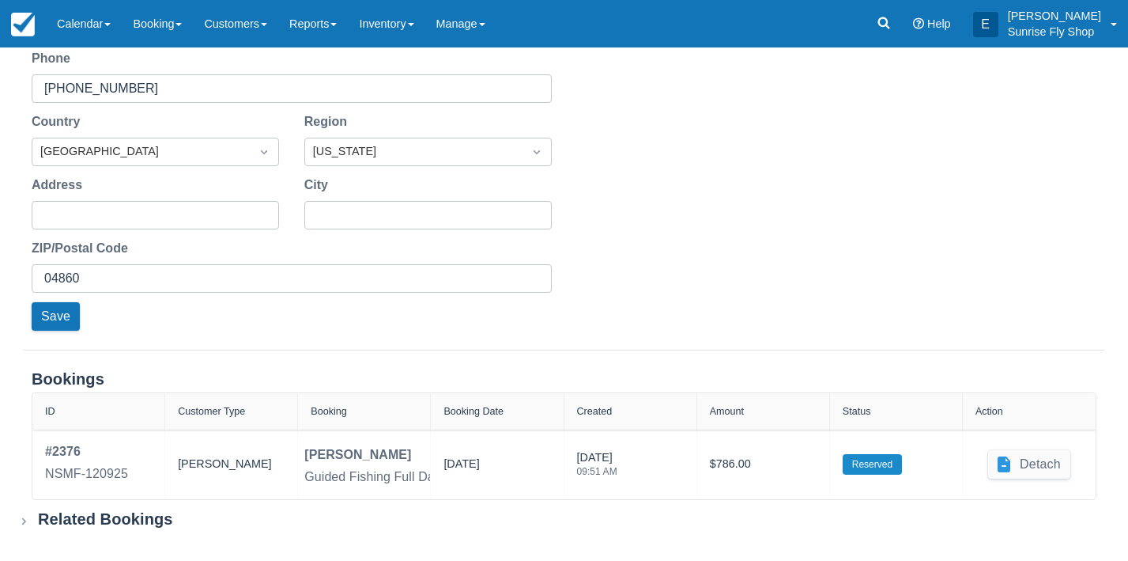
scroll to position [349, 0]
type input "[EMAIL_ADDRESS][DOMAIN_NAME]"
click at [51, 316] on button "Save" at bounding box center [56, 317] width 48 height 28
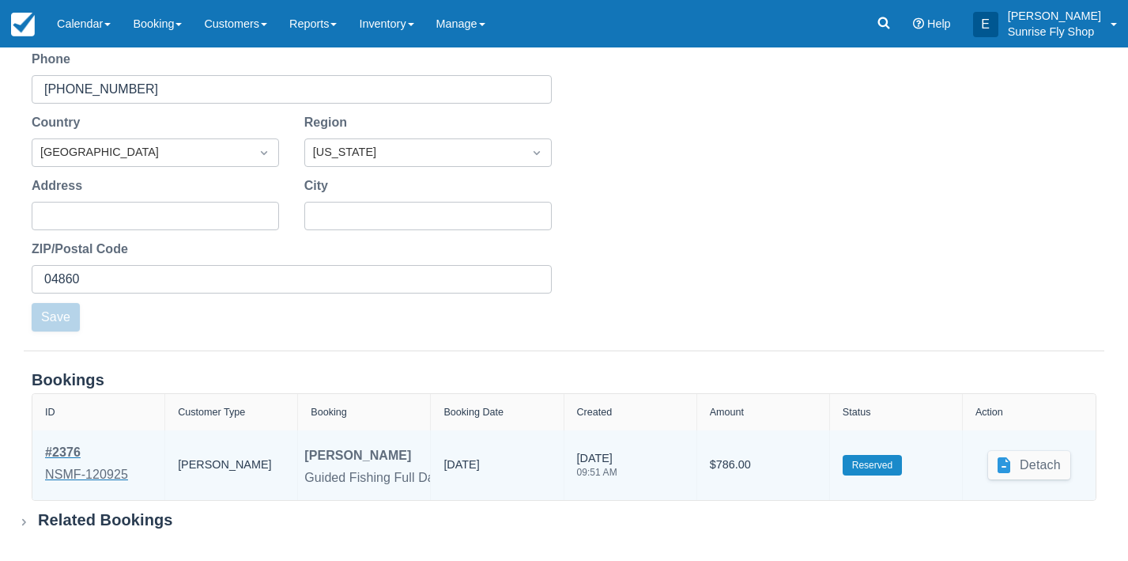
click at [59, 454] on div "# 2376" at bounding box center [86, 452] width 83 height 19
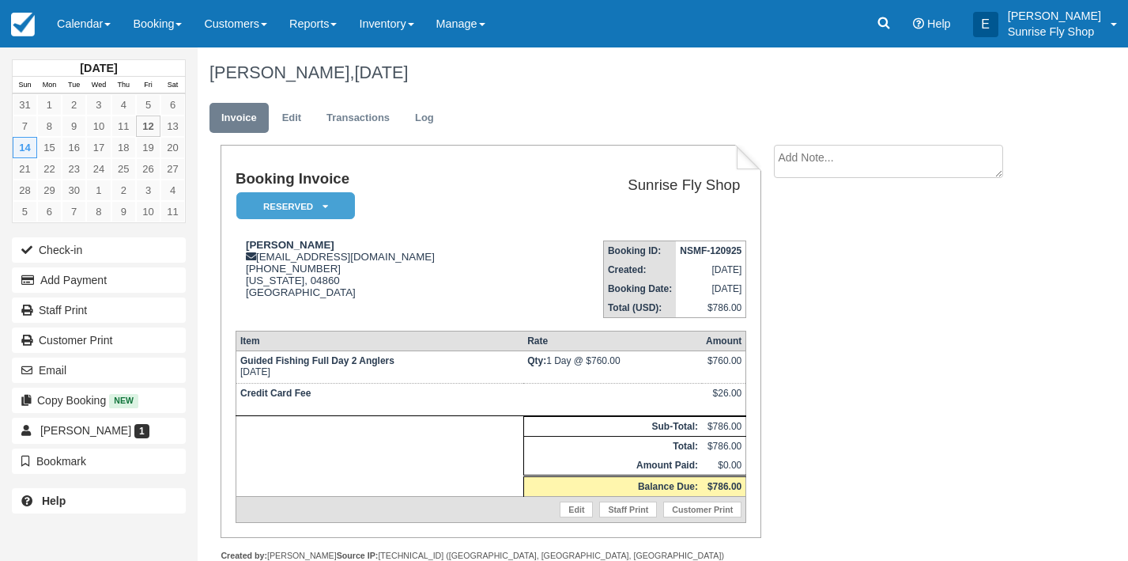
click at [308, 202] on em "Reserved" at bounding box center [295, 206] width 119 height 28
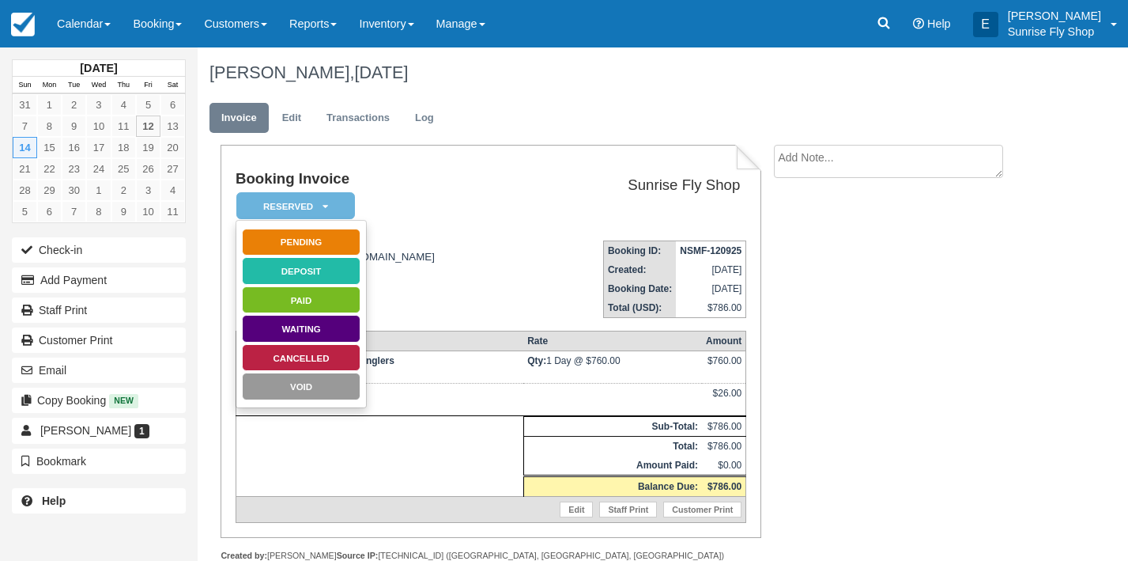
click at [302, 238] on link "Pending" at bounding box center [301, 242] width 119 height 28
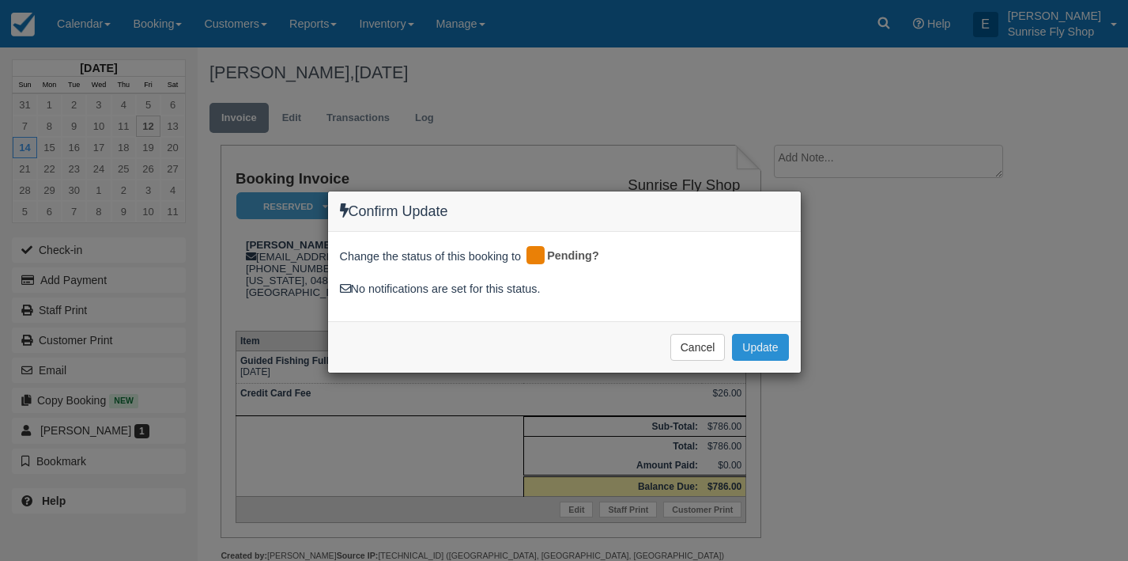
click at [754, 347] on button "Update" at bounding box center [760, 347] width 56 height 27
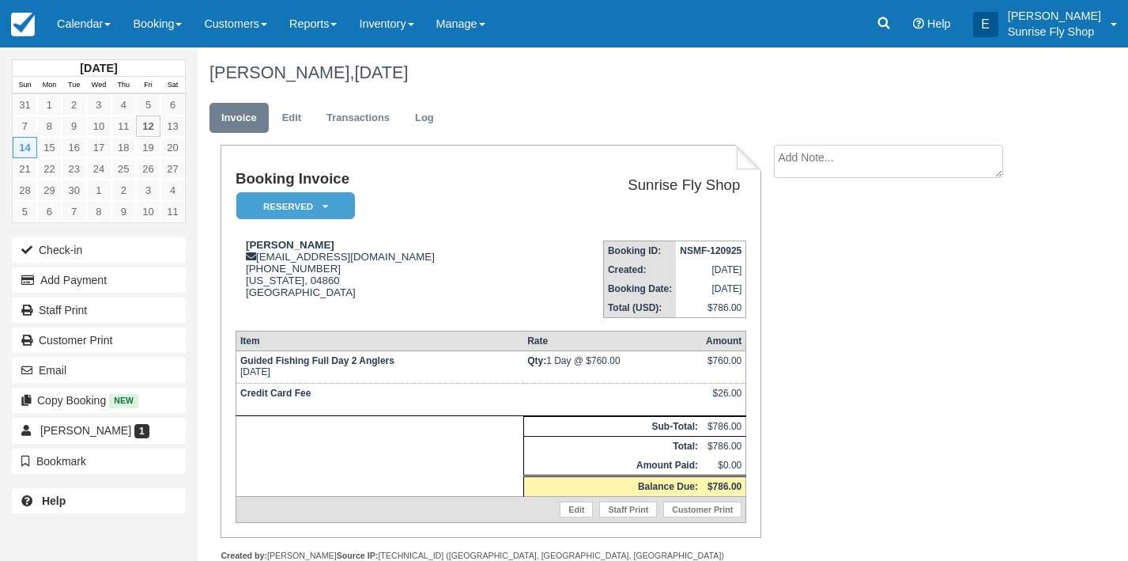
click at [298, 207] on em "Reserved" at bounding box center [295, 206] width 119 height 28
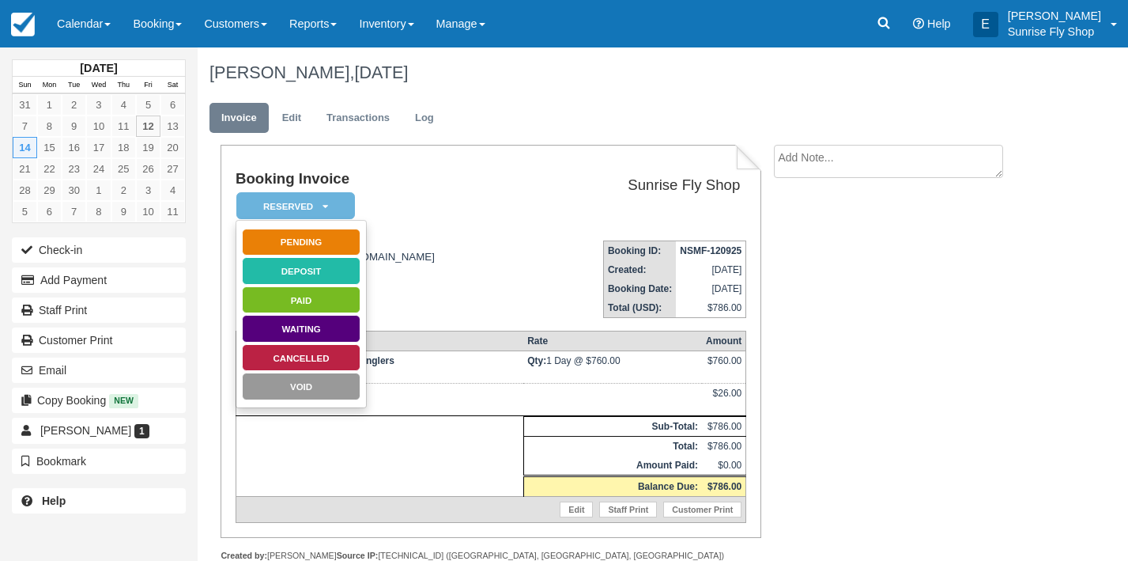
click at [294, 240] on link "Pending" at bounding box center [301, 242] width 119 height 28
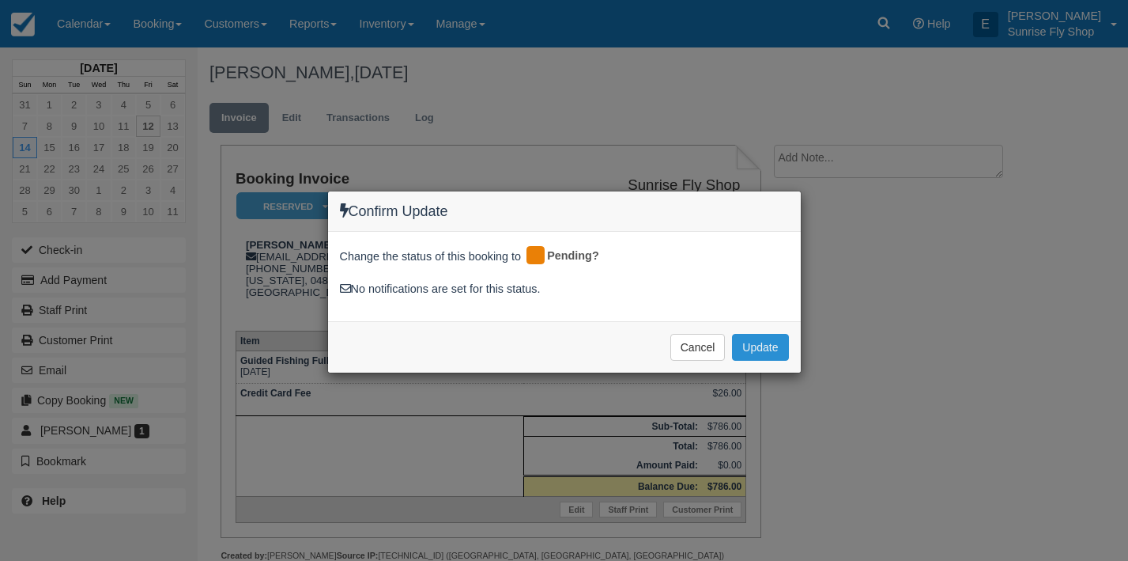
click at [751, 343] on button "Update" at bounding box center [760, 347] width 56 height 27
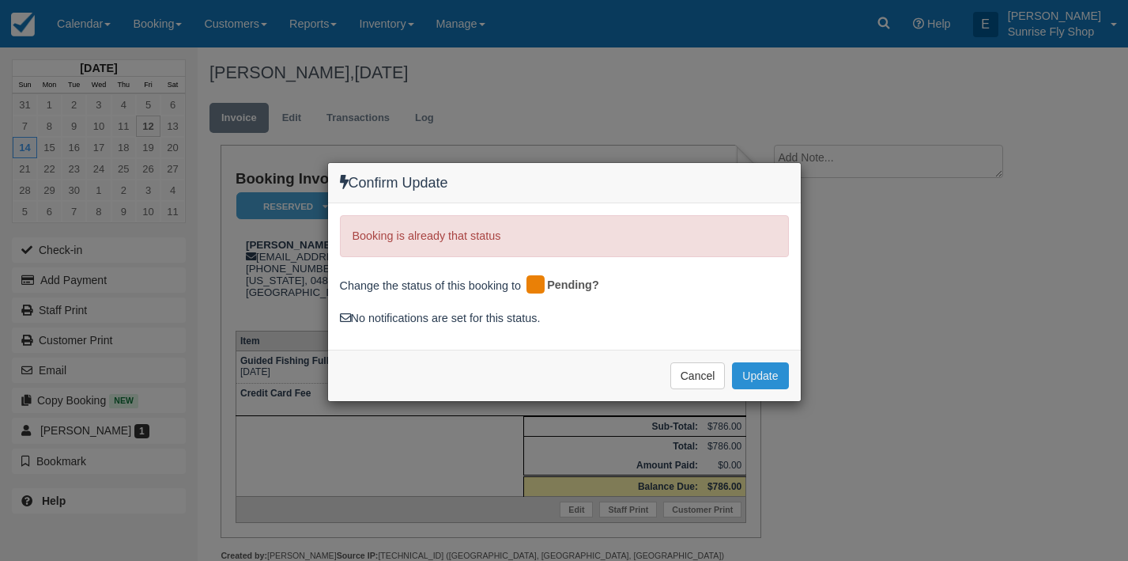
click at [742, 374] on button "Update" at bounding box center [760, 375] width 56 height 27
click at [680, 377] on button "Cancel" at bounding box center [697, 375] width 55 height 27
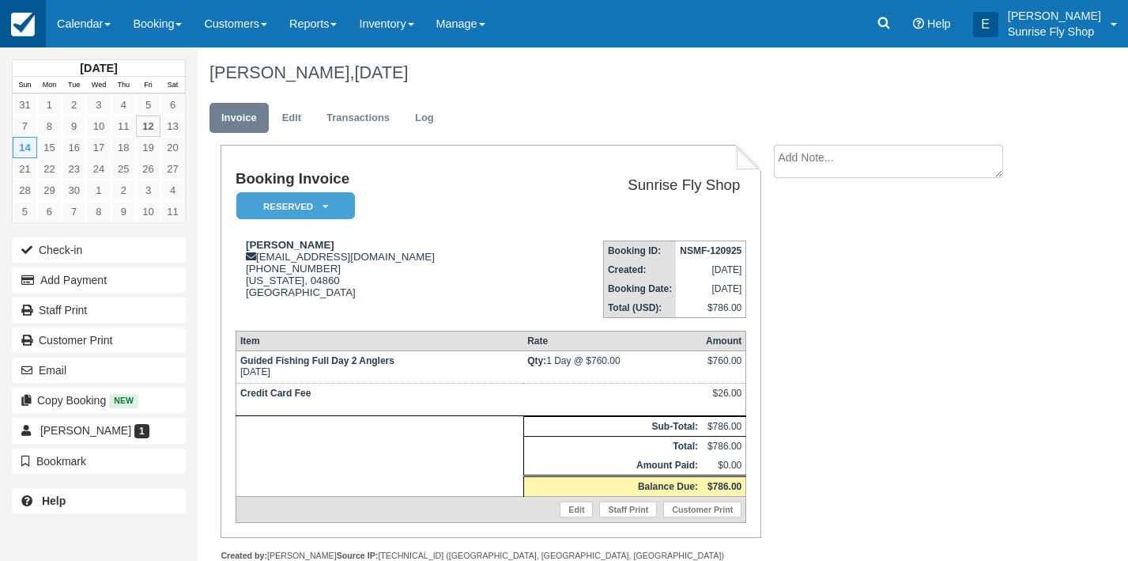
click at [26, 30] on img at bounding box center [23, 25] width 24 height 24
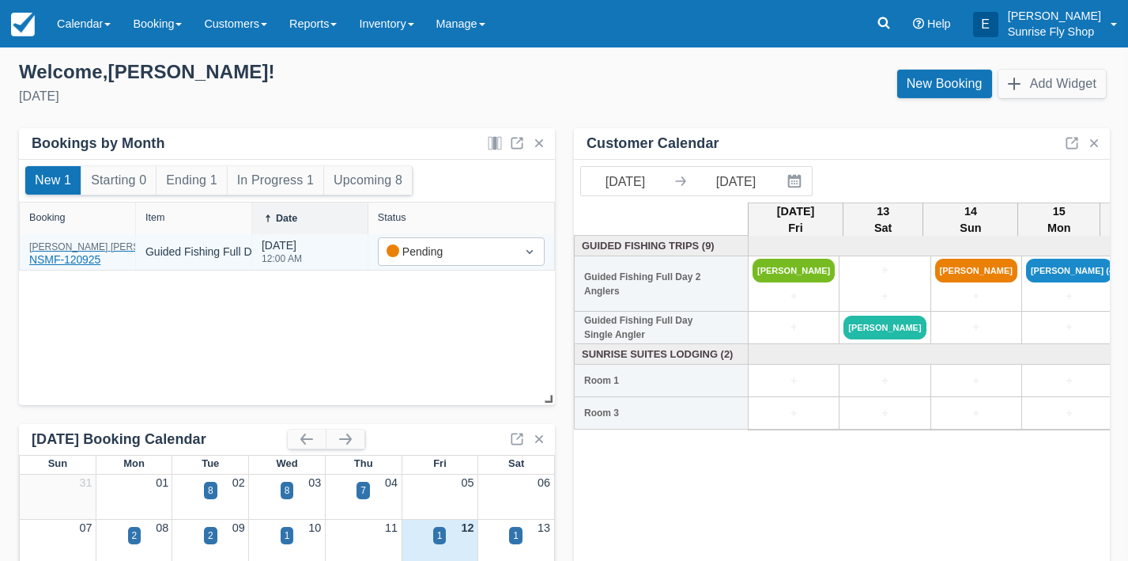
click at [61, 251] on div "[PERSON_NAME]" at bounding box center [109, 246] width 160 height 9
click at [51, 255] on div "[PERSON_NAME] NSMF-120925" at bounding box center [109, 255] width 160 height 26
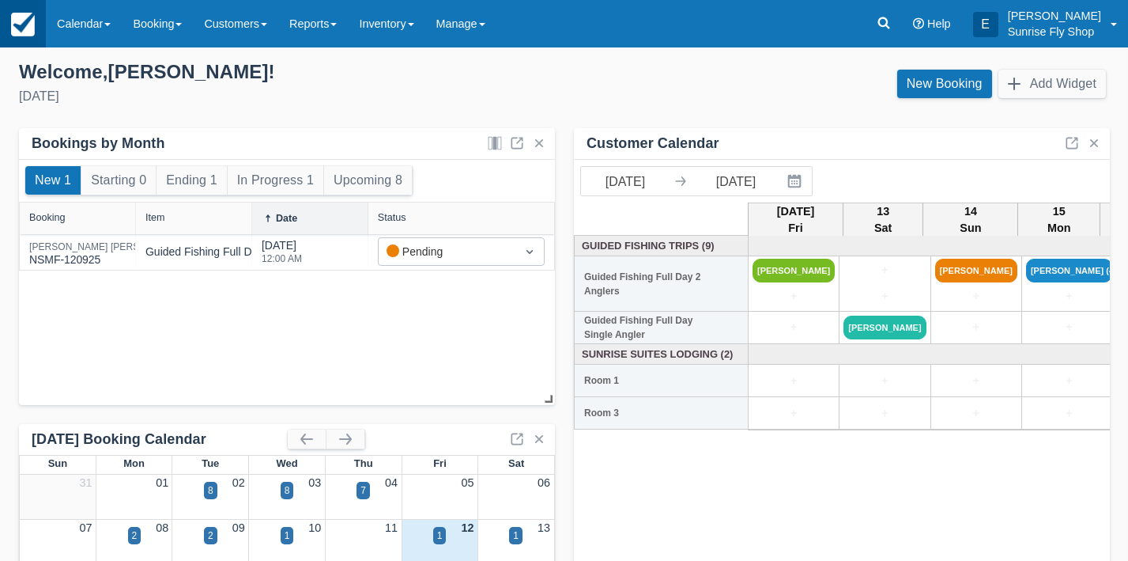
click at [28, 31] on img at bounding box center [23, 25] width 24 height 24
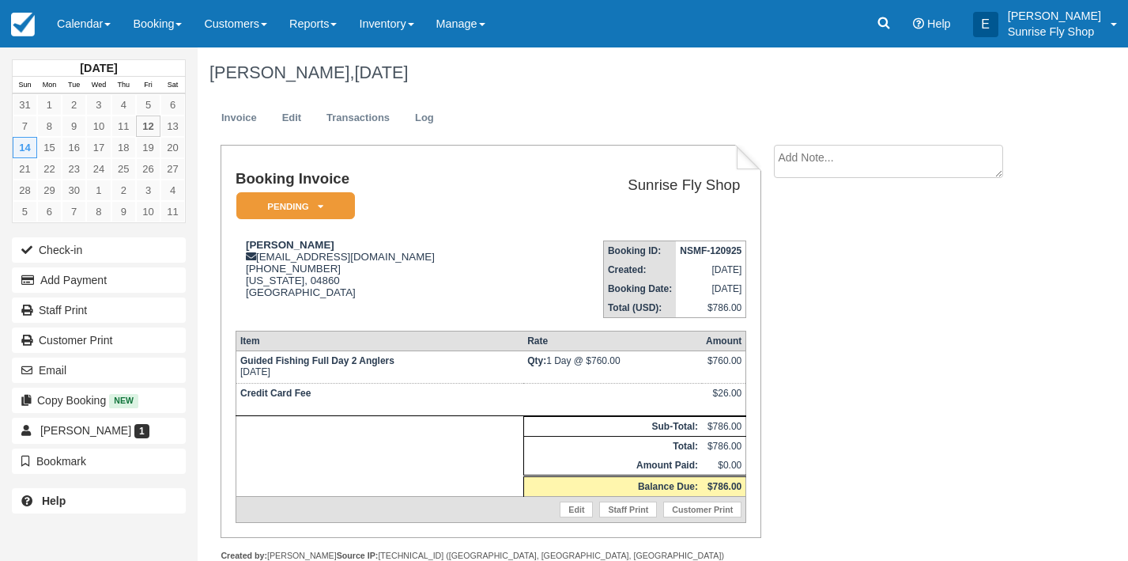
click at [308, 208] on em "Pending" at bounding box center [295, 206] width 119 height 28
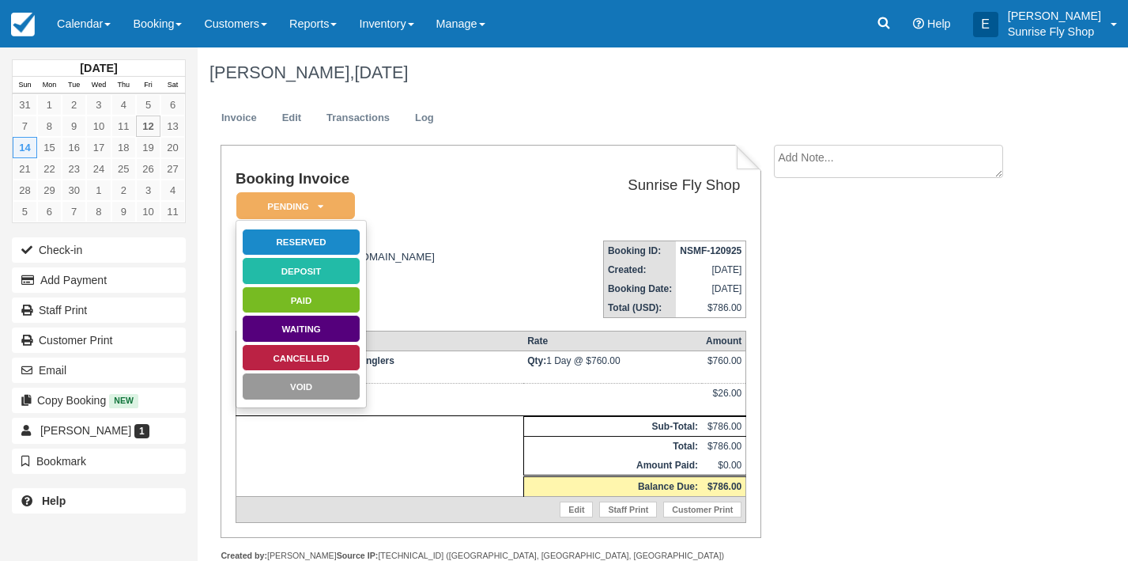
click at [308, 235] on link "Reserved" at bounding box center [301, 242] width 119 height 28
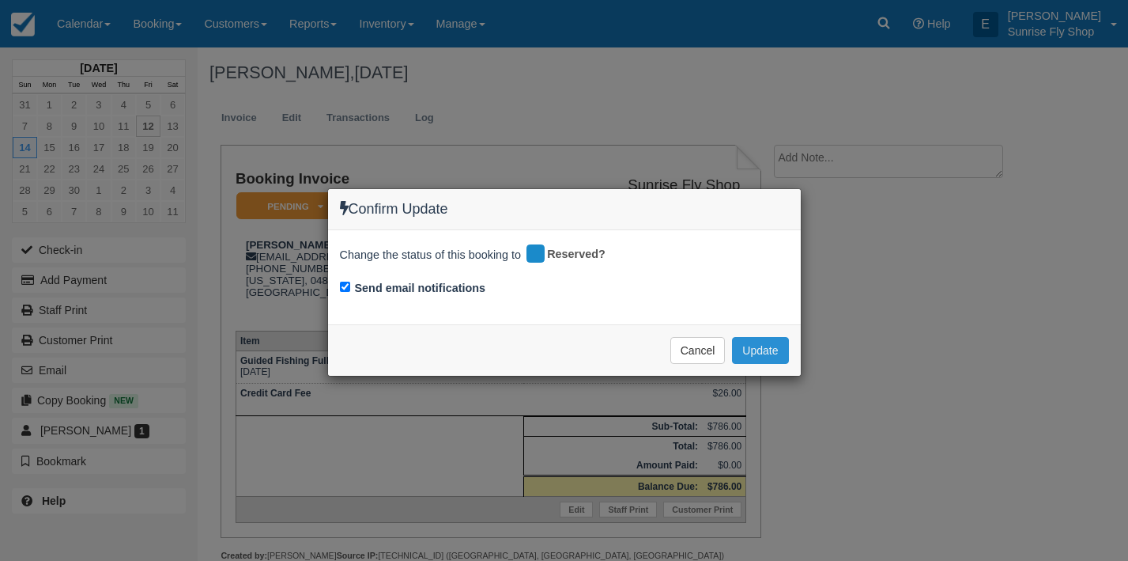
click at [761, 340] on button "Update" at bounding box center [760, 350] width 56 height 27
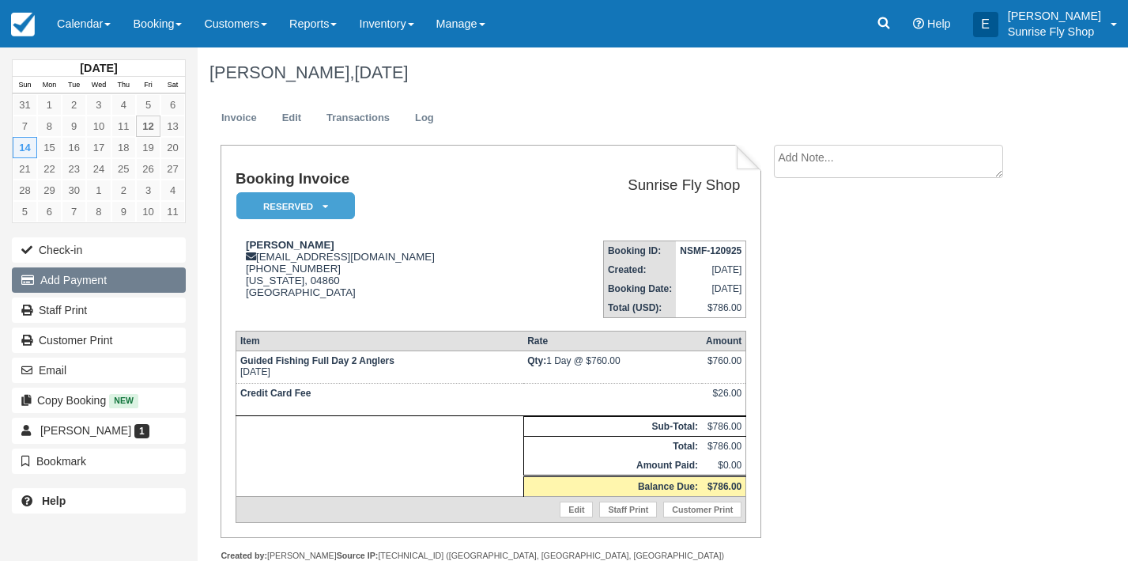
click at [157, 281] on button "Add Payment" at bounding box center [99, 279] width 174 height 25
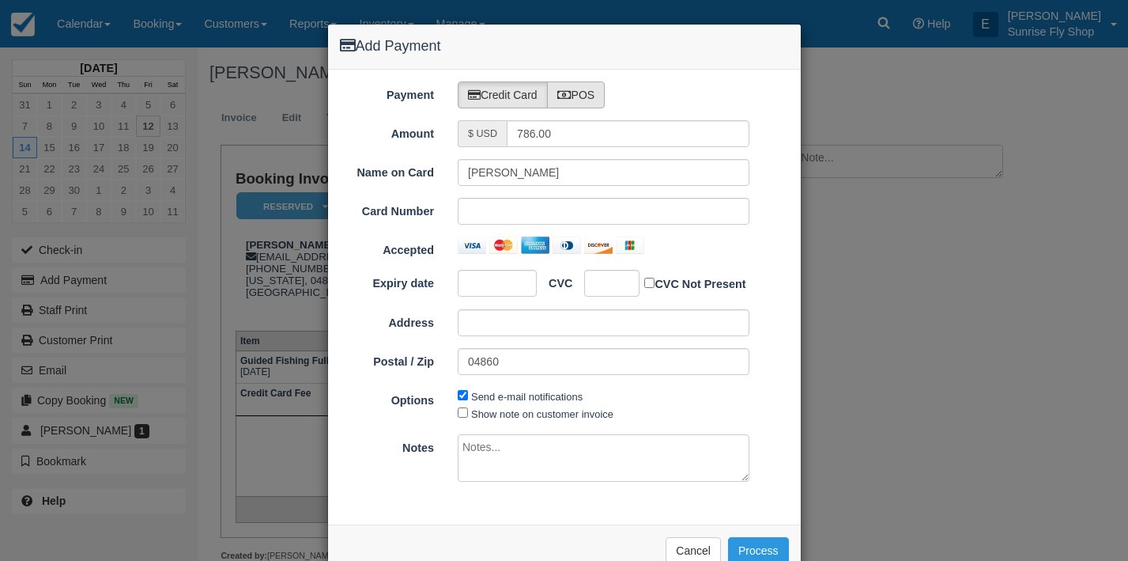
click at [597, 94] on label "POS" at bounding box center [576, 94] width 59 height 27
radio input "true"
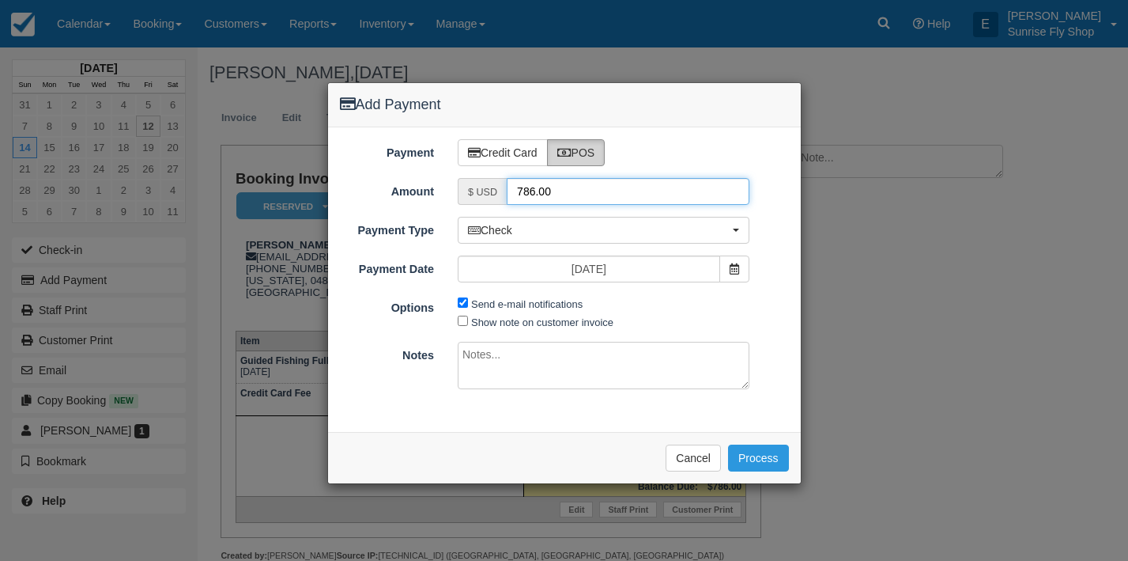
click at [572, 198] on input "786.00" at bounding box center [628, 191] width 243 height 27
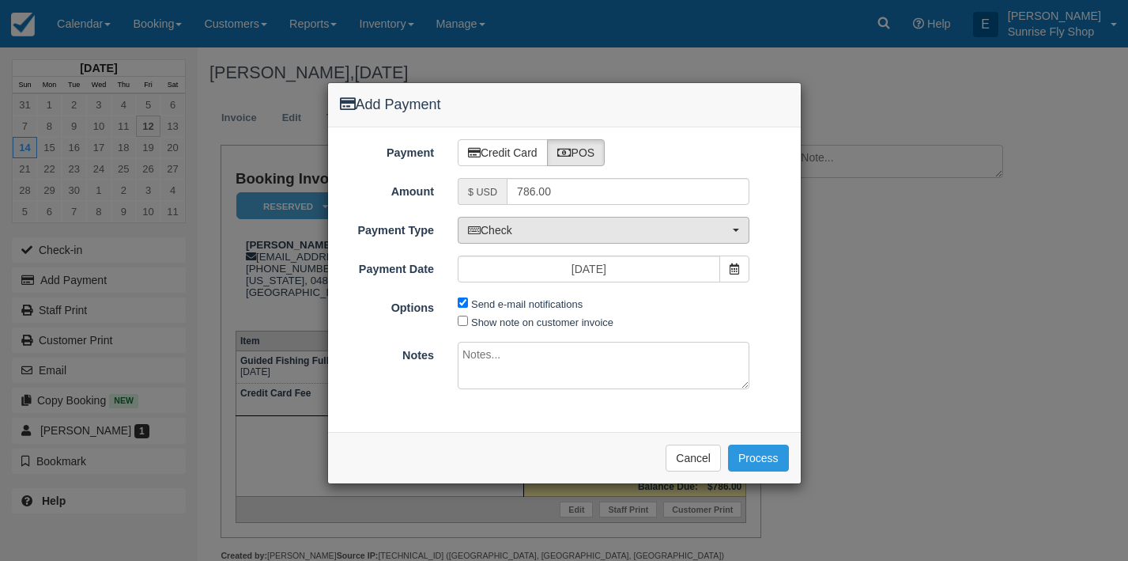
click at [545, 235] on span "Check" at bounding box center [598, 230] width 261 height 16
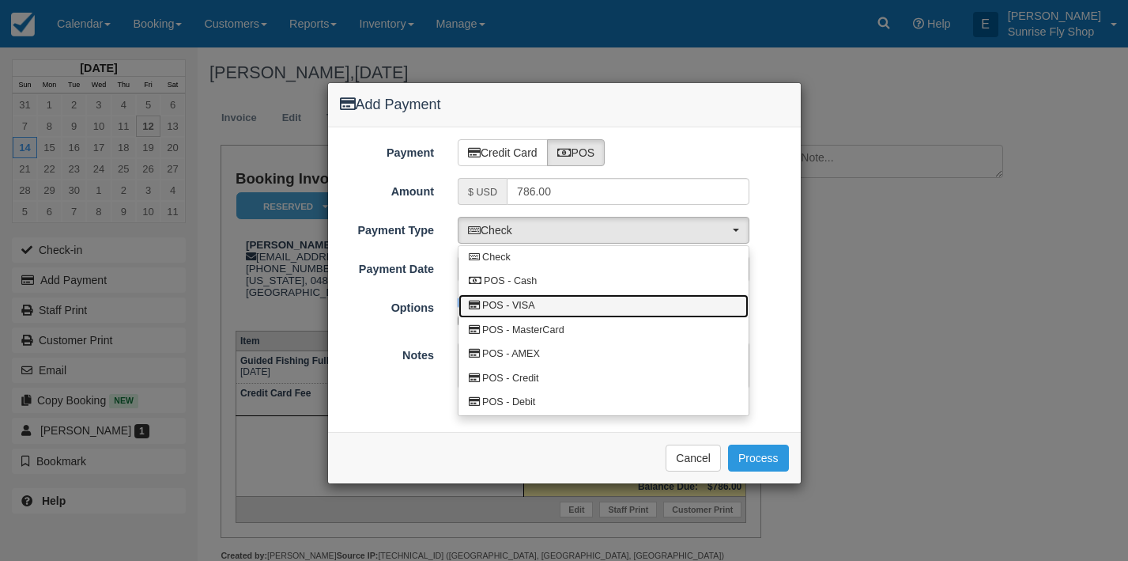
click at [534, 301] on link "POS - VISA" at bounding box center [604, 306] width 290 height 25
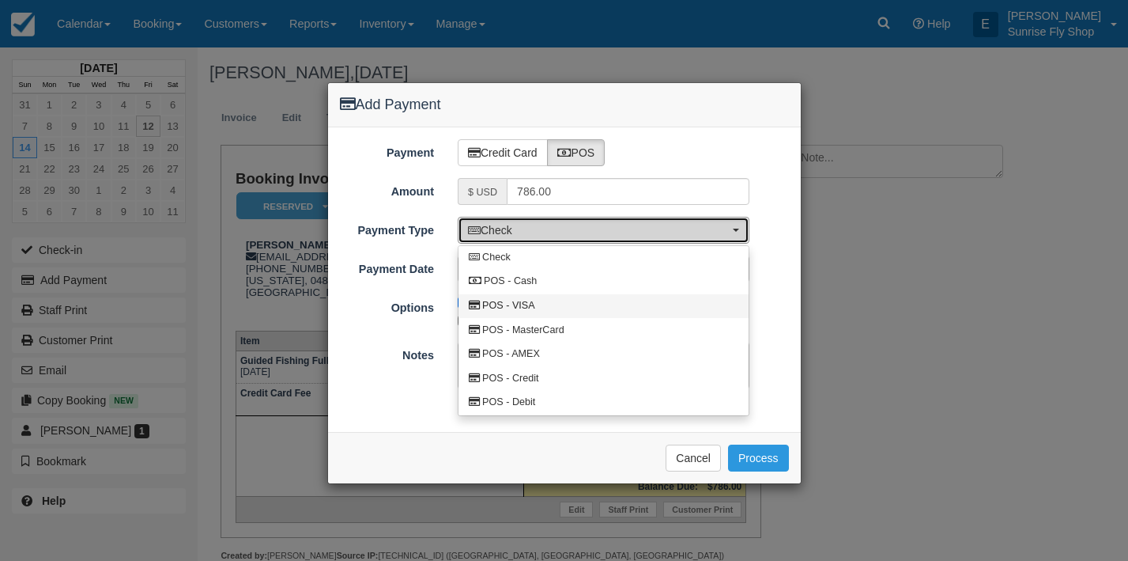
select select "VISA"
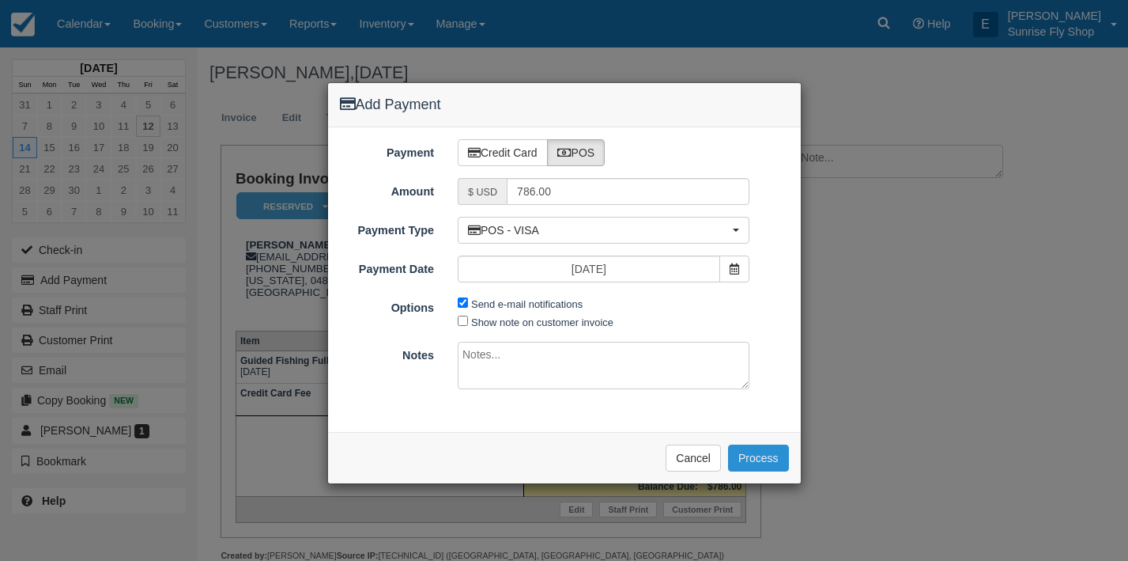
click at [746, 449] on button "Process" at bounding box center [758, 457] width 61 height 27
